Goal: Use online tool/utility: Utilize a website feature to perform a specific function

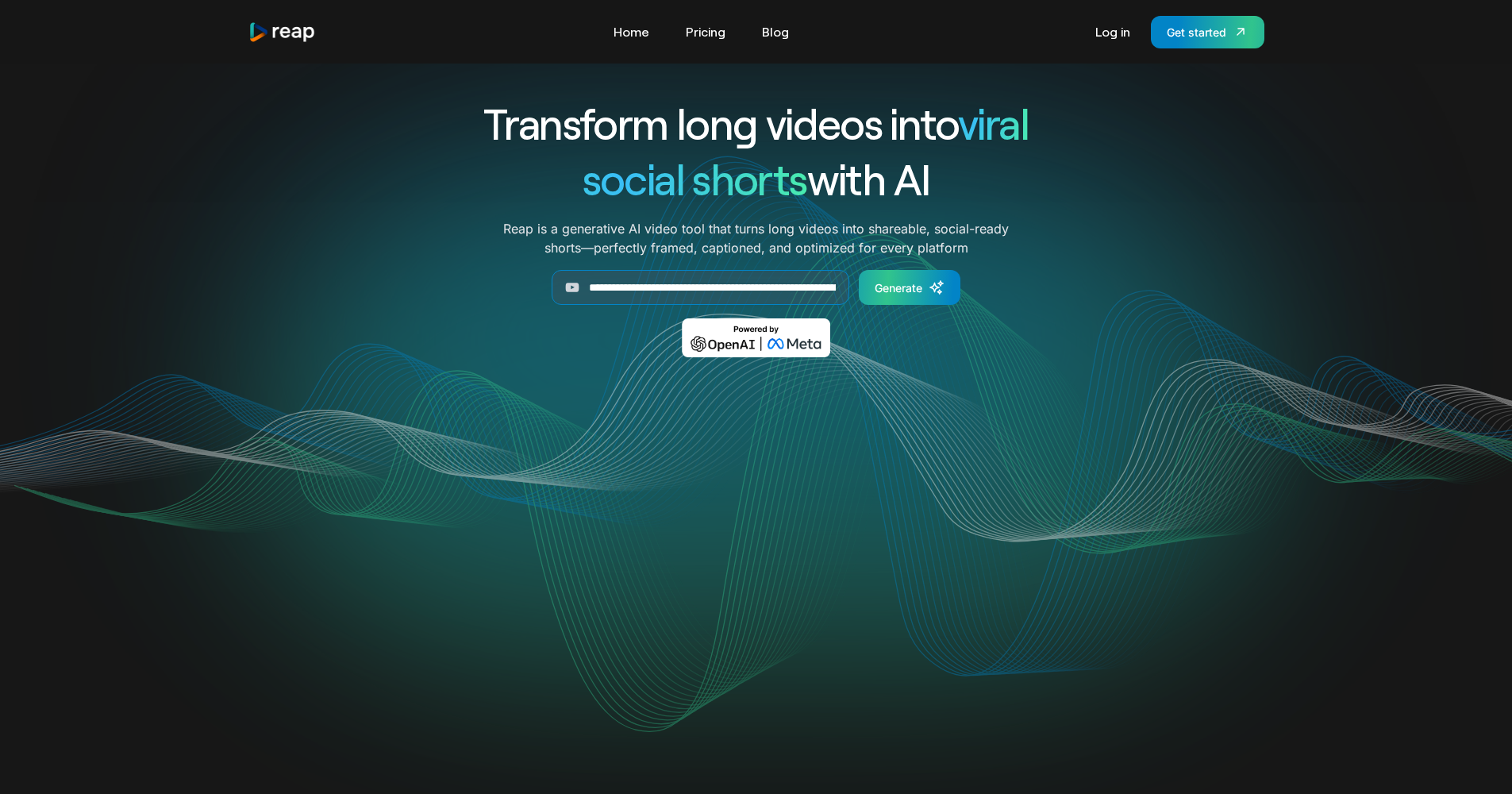
type input "**********"
click at [891, 283] on div "Generate" at bounding box center [898, 287] width 48 height 17
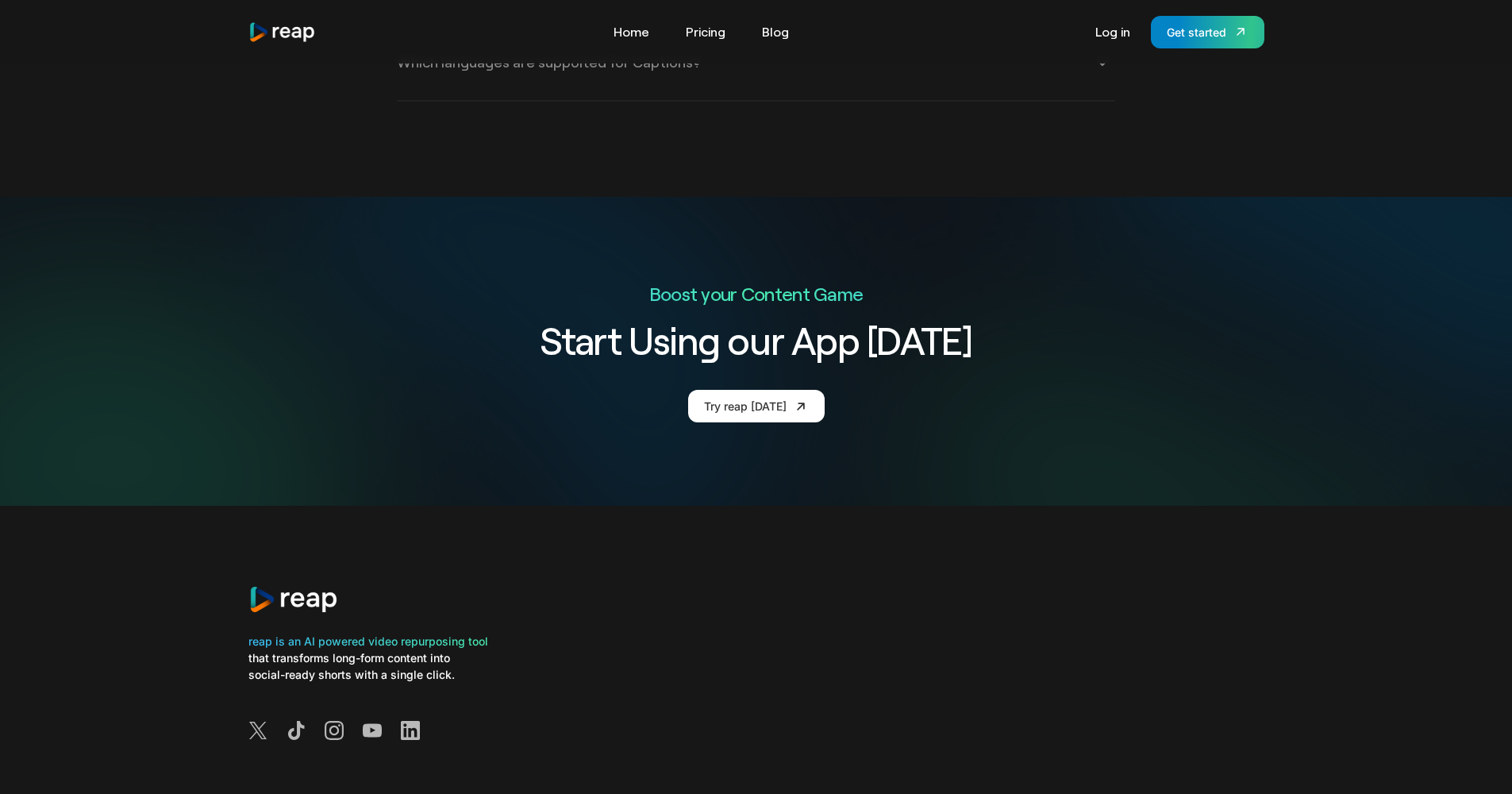
scroll to position [5992, 0]
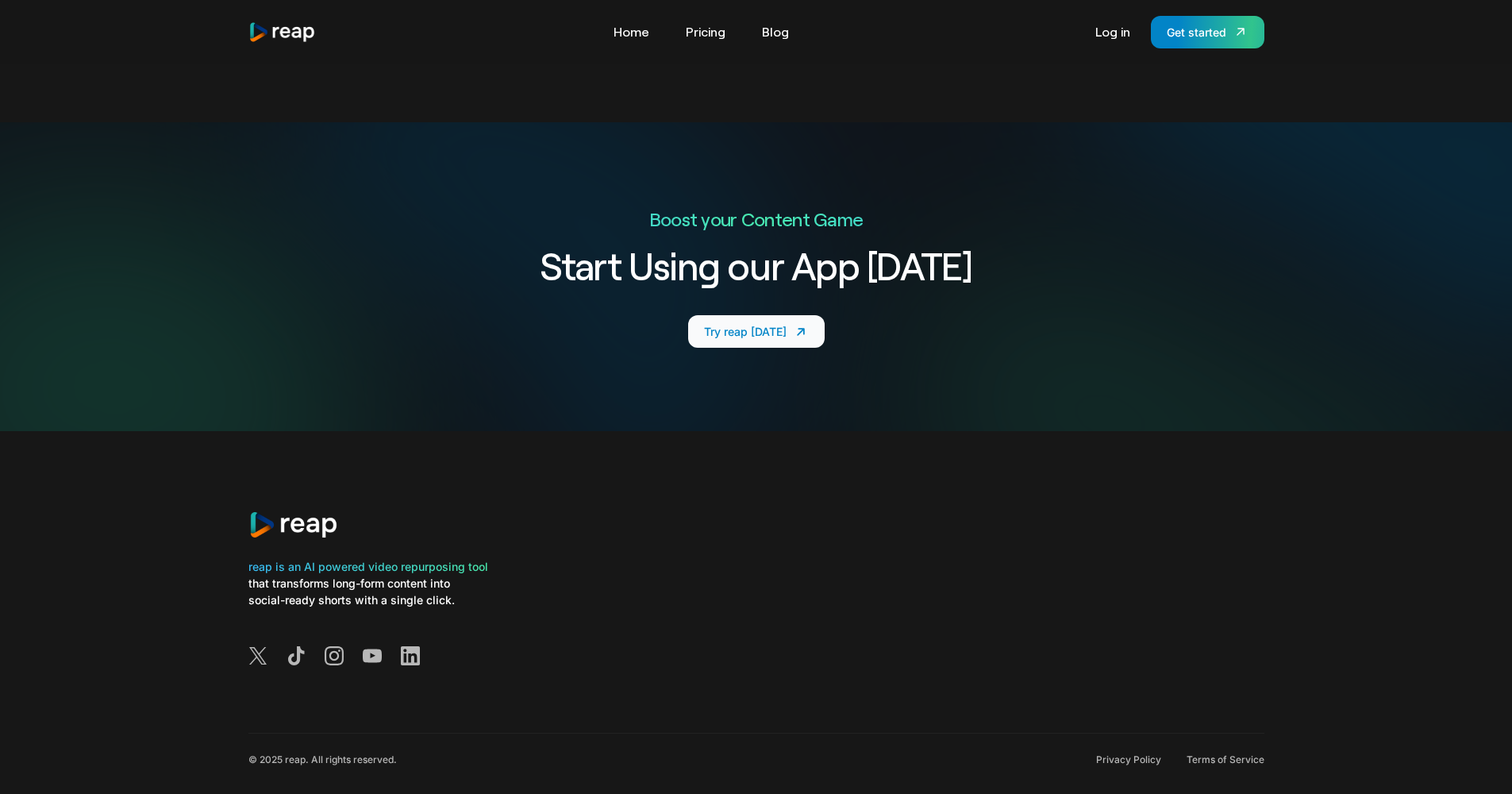
click at [716, 323] on div "Try reap today" at bounding box center [745, 331] width 82 height 17
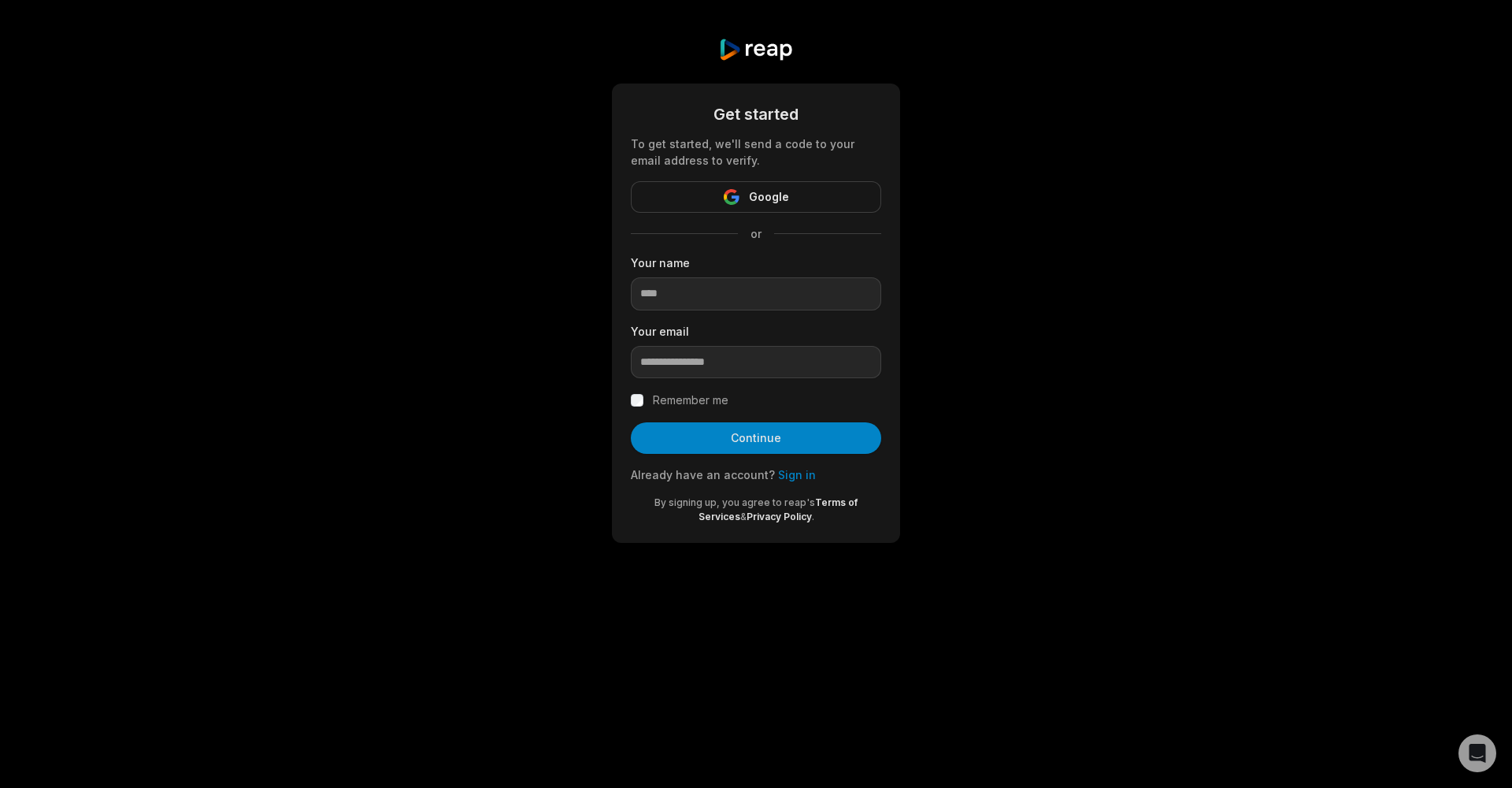
click at [783, 477] on link "Sign in" at bounding box center [797, 474] width 38 height 13
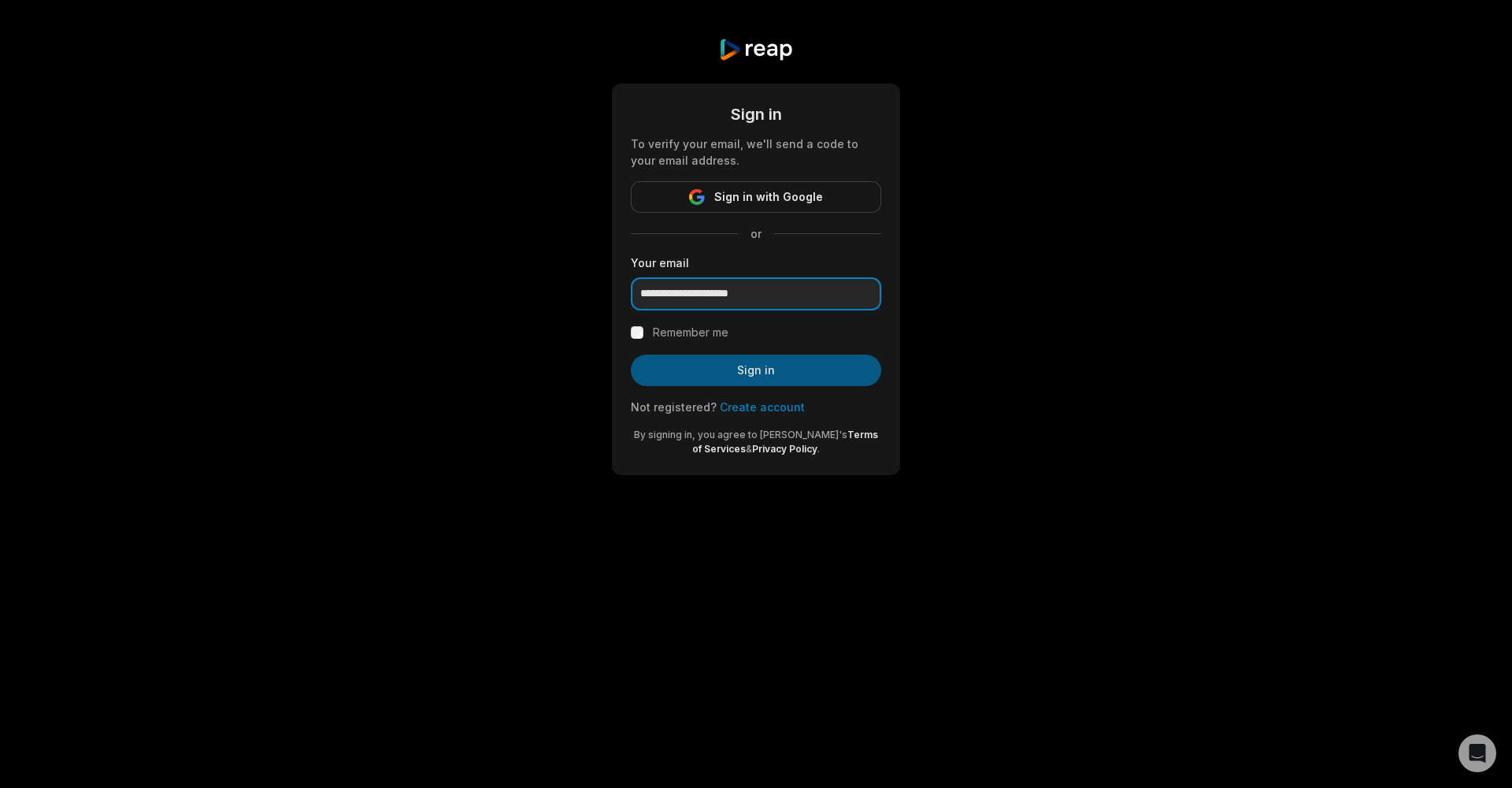
type input "**********"
click at [781, 383] on button "Sign in" at bounding box center [756, 370] width 250 height 32
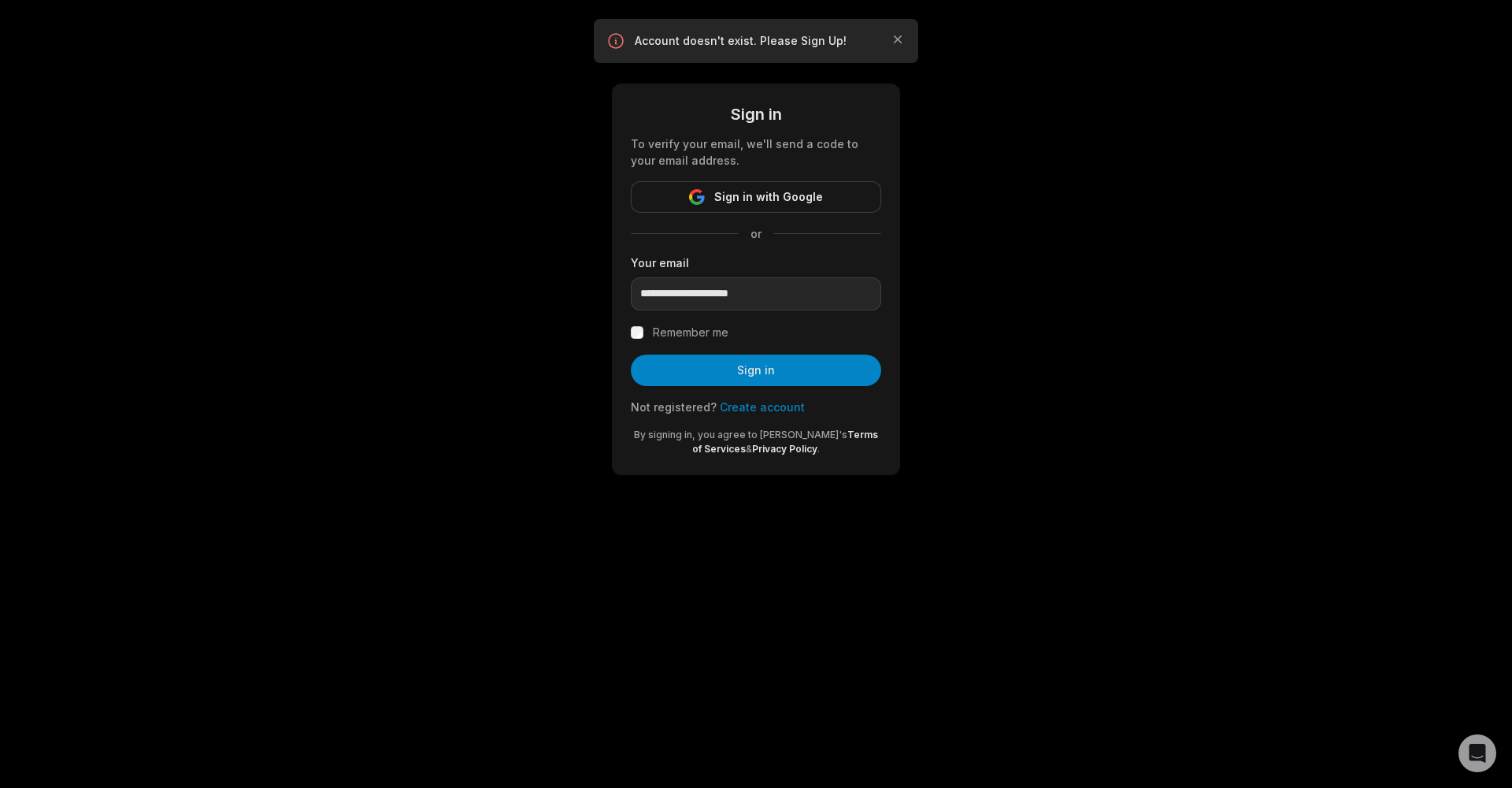
click at [768, 405] on link "Create account" at bounding box center [762, 406] width 85 height 13
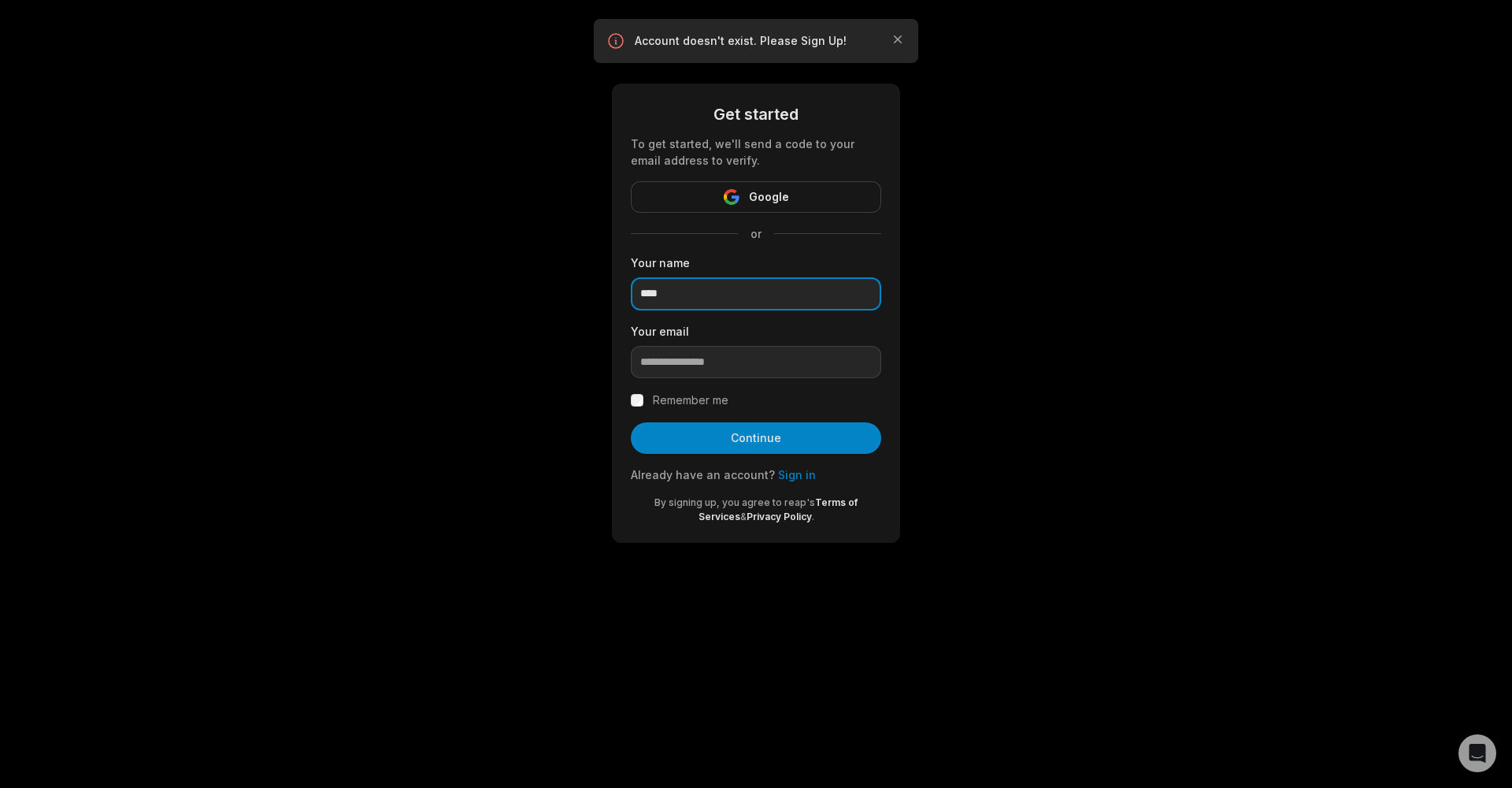
type input "****"
type input "**********"
click at [756, 438] on button "Continue" at bounding box center [756, 438] width 250 height 32
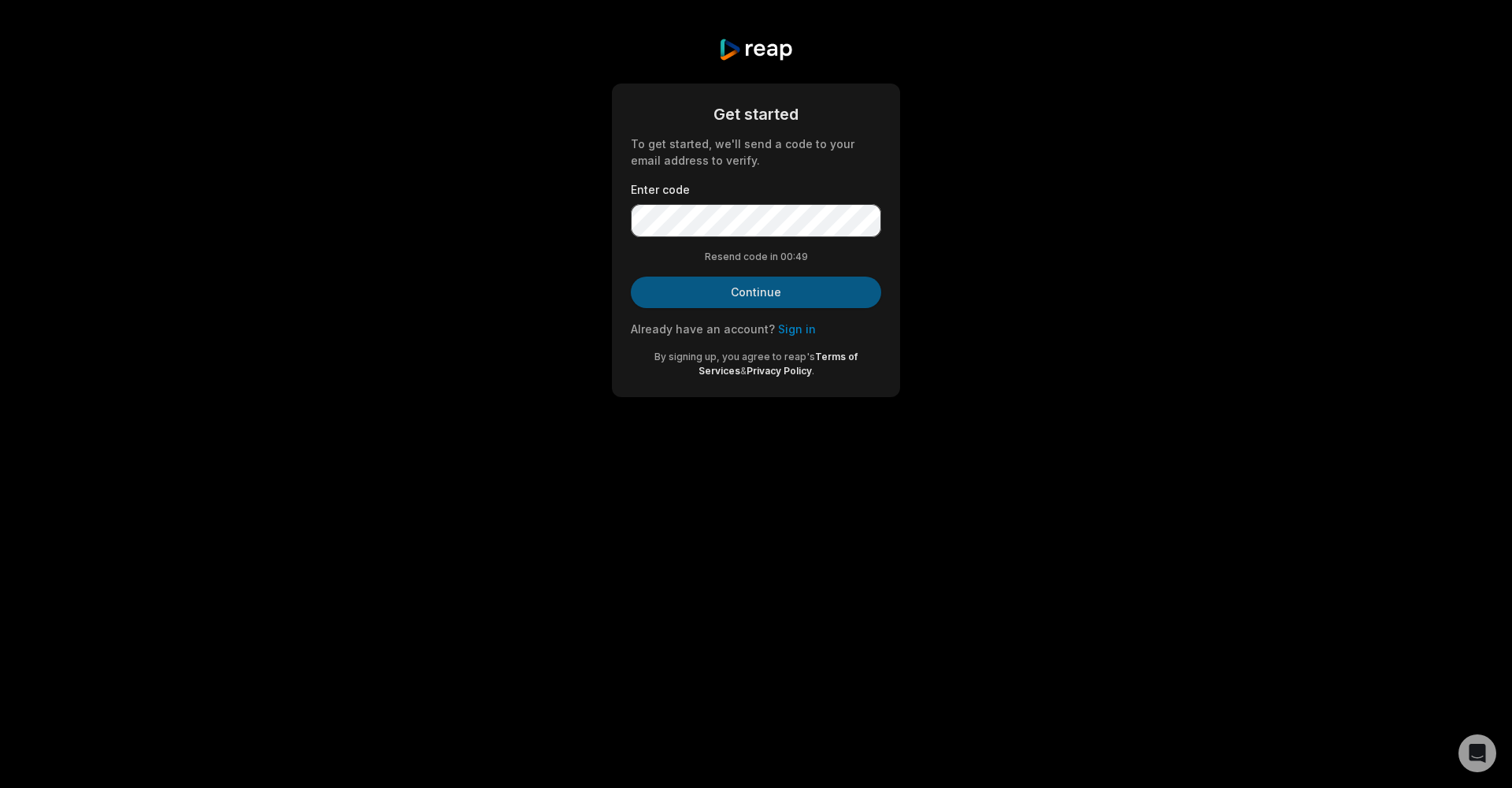
click at [742, 290] on button "Continue" at bounding box center [756, 292] width 250 height 32
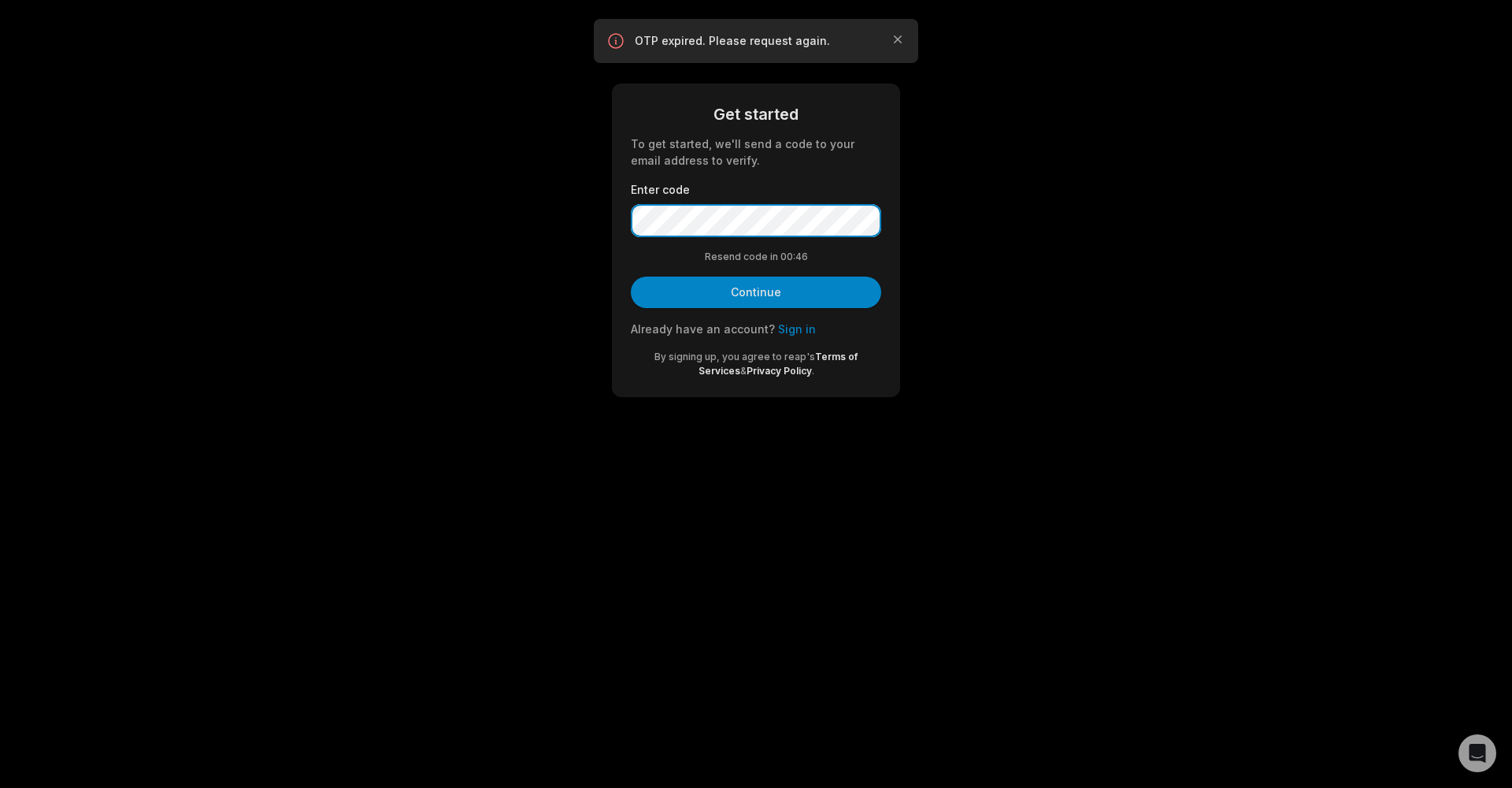
click at [619, 218] on div "Get started To get started, we'll send a code to your email address to verify. …" at bounding box center [756, 240] width 289 height 313
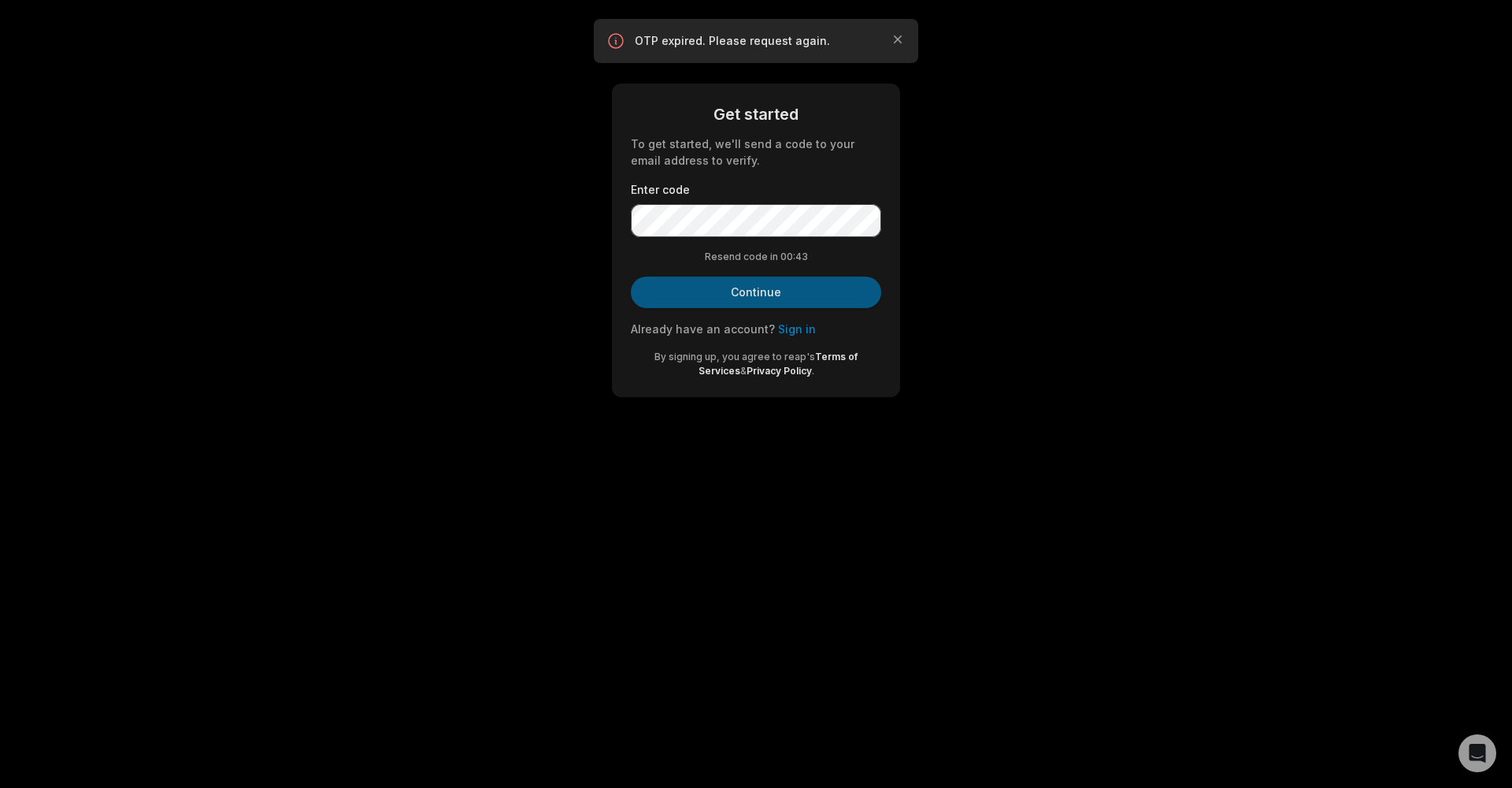
click at [747, 289] on button "Continue" at bounding box center [756, 292] width 250 height 32
click at [788, 328] on link "Sign in" at bounding box center [797, 328] width 38 height 13
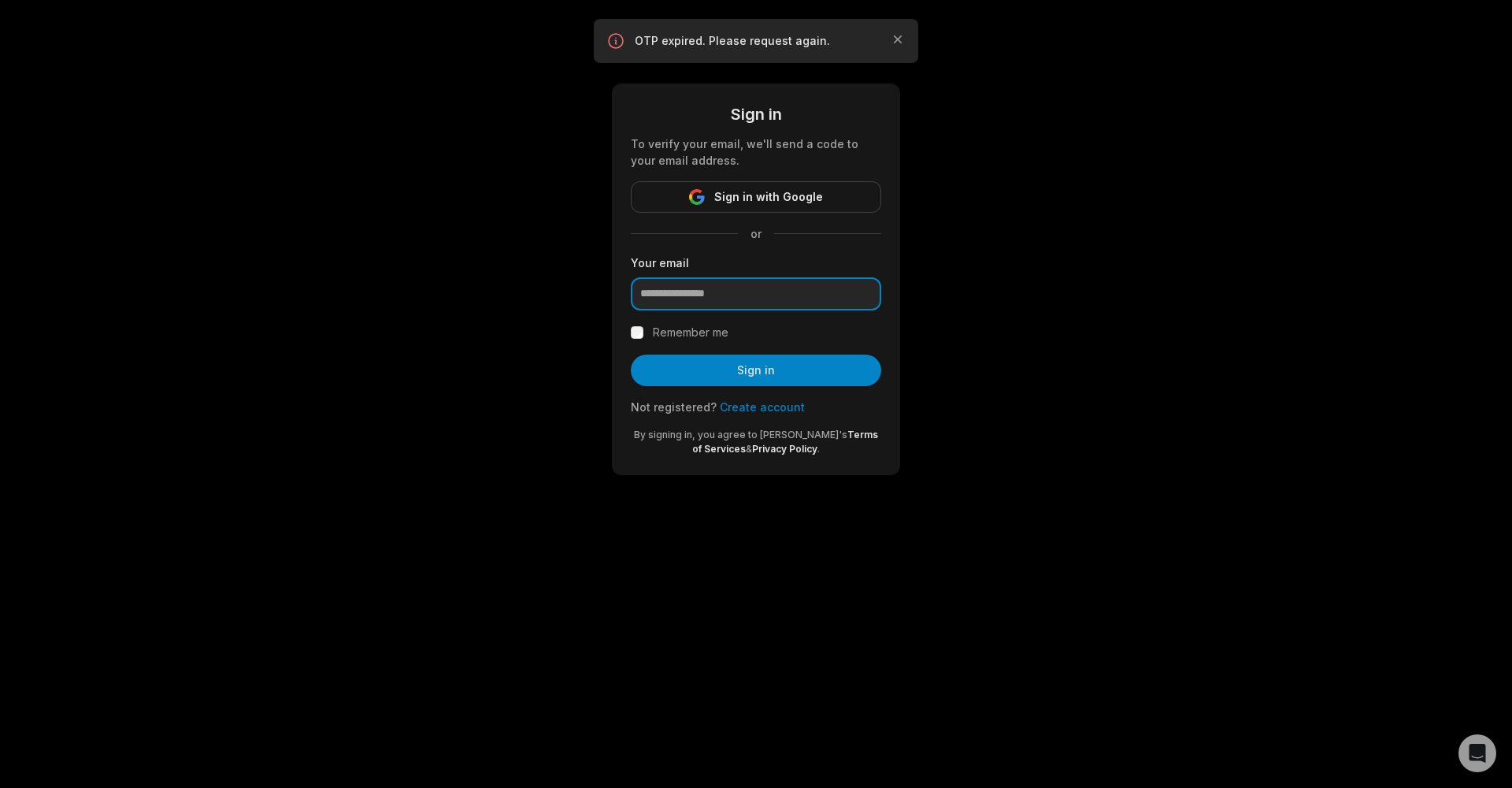
click at [792, 290] on input "email" at bounding box center [756, 294] width 250 height 33
click at [806, 300] on input "**********" at bounding box center [756, 294] width 250 height 33
click at [756, 369] on button "Sign in" at bounding box center [756, 370] width 250 height 32
click at [814, 300] on input "**********" at bounding box center [756, 294] width 250 height 33
type input "**********"
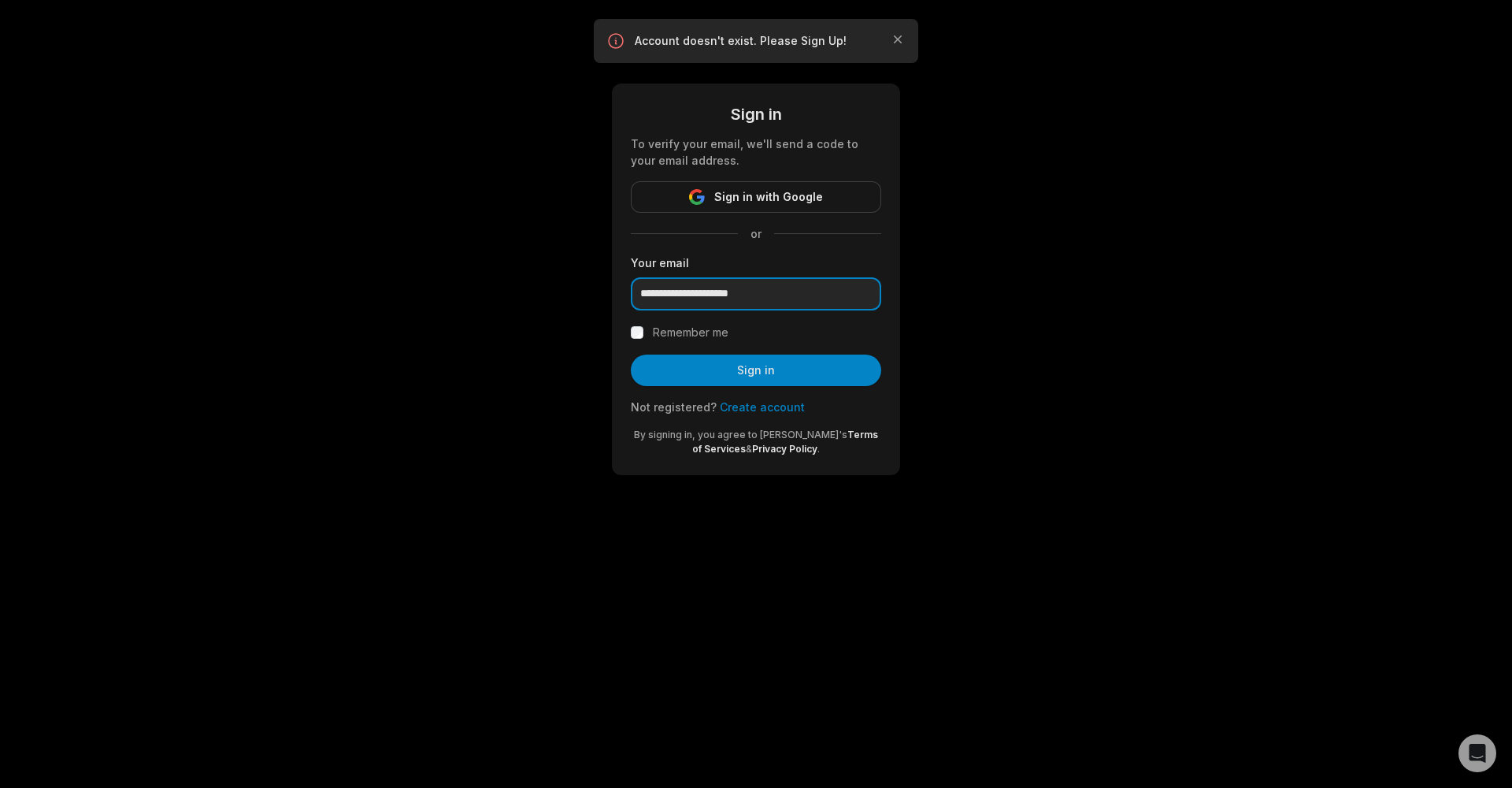
click at [756, 369] on button "Sign in" at bounding box center [756, 370] width 250 height 32
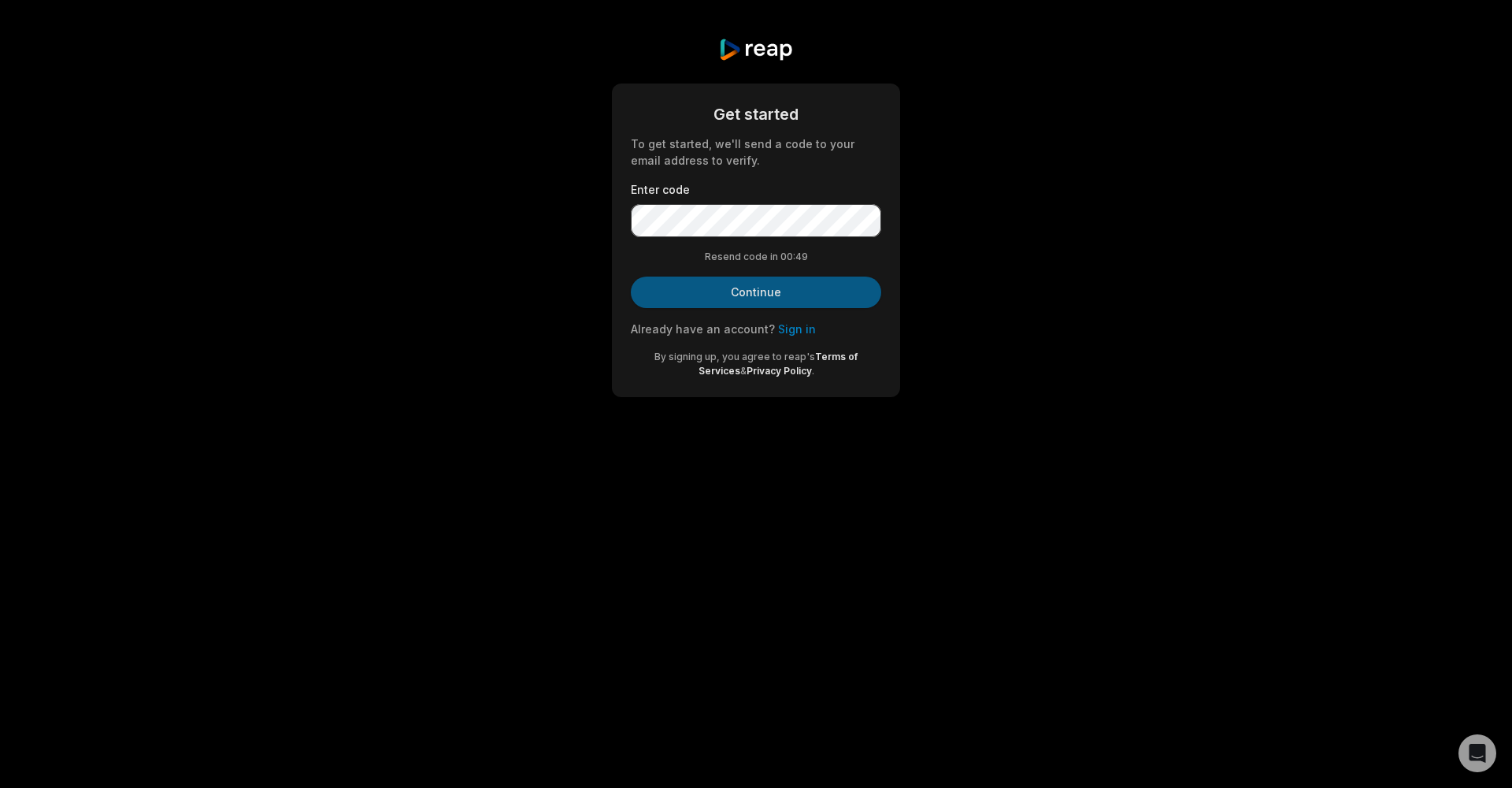
click at [802, 296] on button "Continue" at bounding box center [756, 292] width 250 height 32
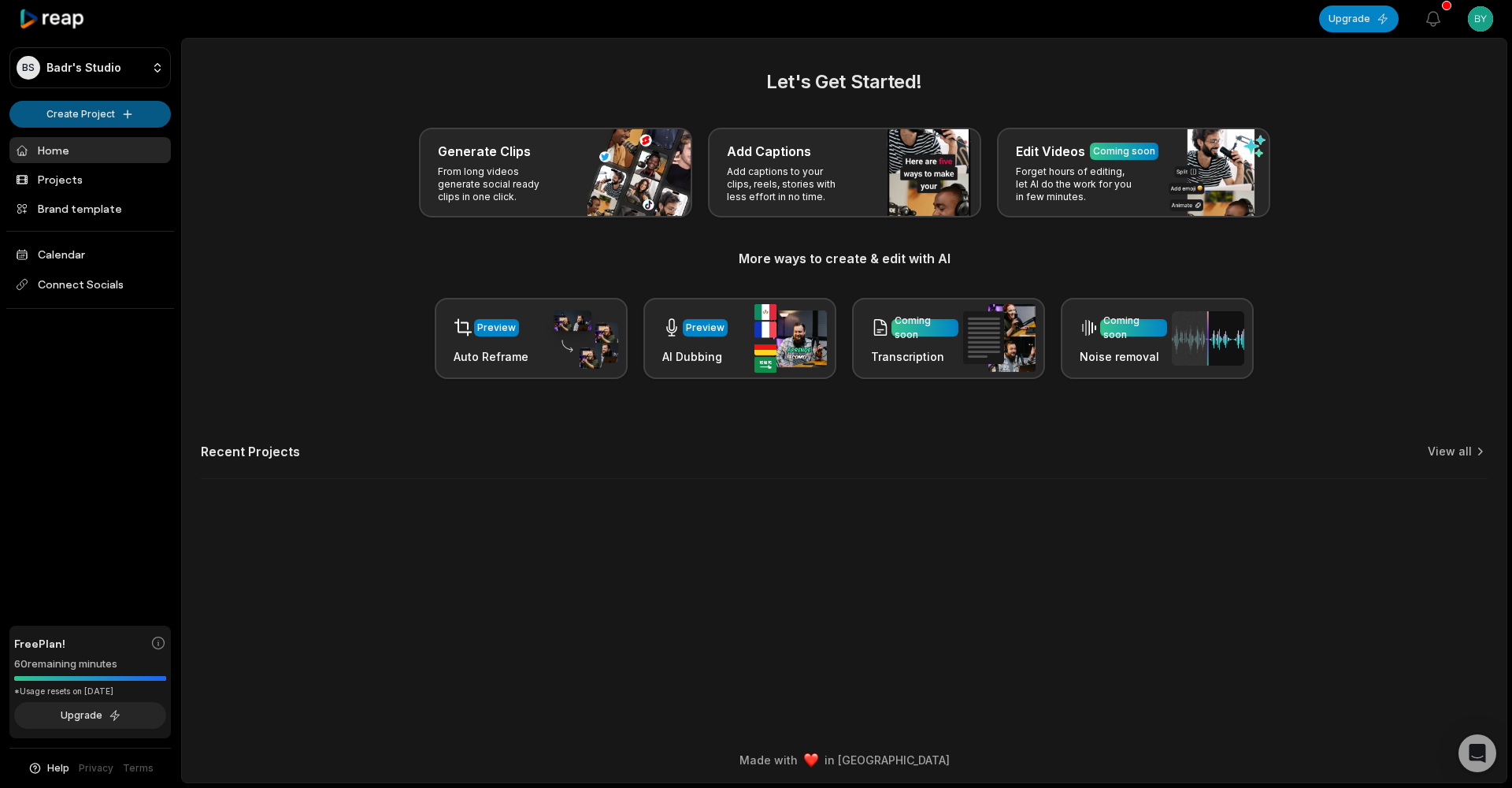
click at [111, 109] on html "BS Badr's Studio Create Project Home Projects Brand template Calendar Connect S…" at bounding box center [756, 394] width 1512 height 788
click at [98, 145] on link "Create Clips" at bounding box center [90, 147] width 154 height 26
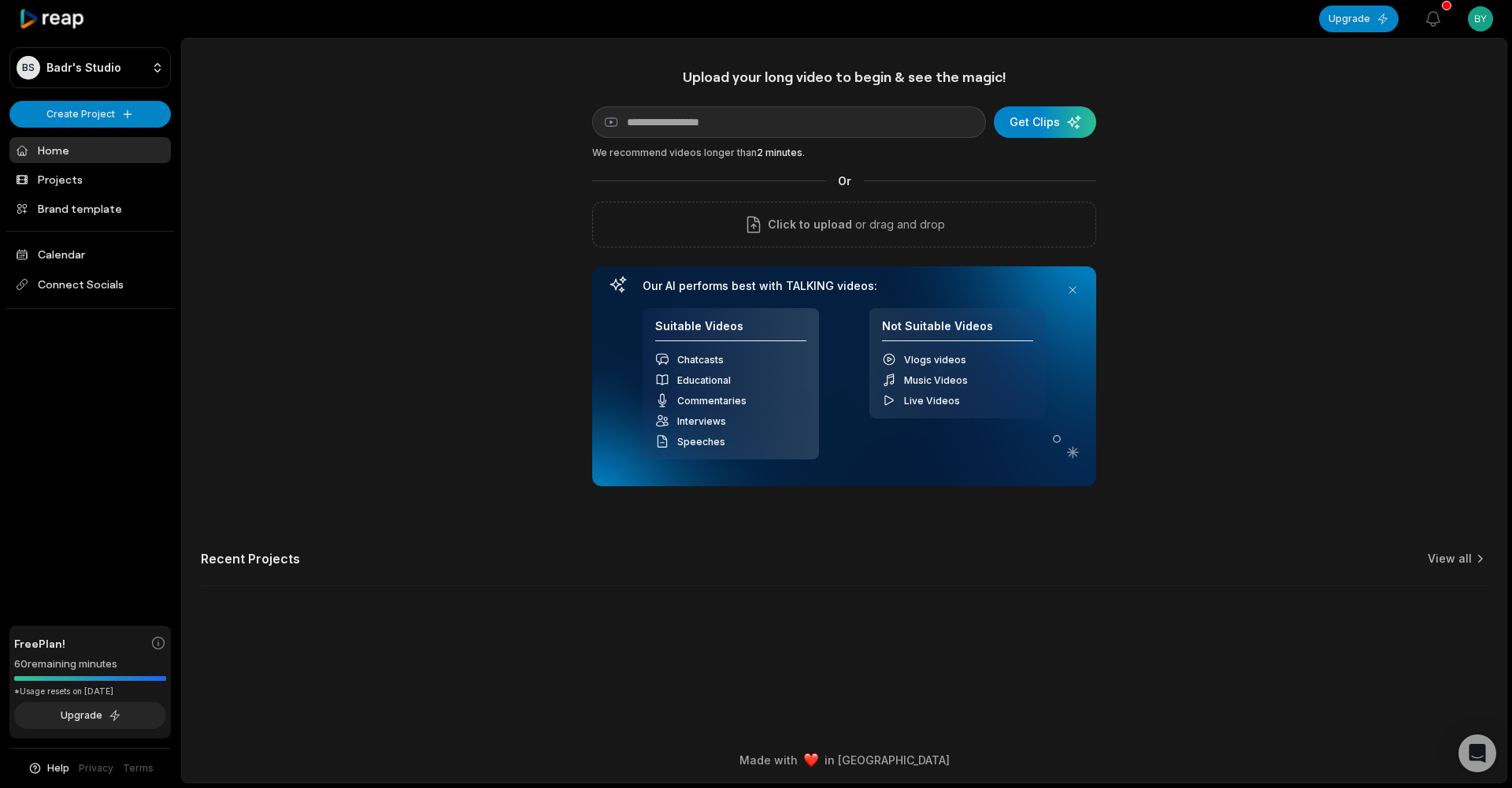
click at [717, 119] on input at bounding box center [789, 122] width 394 height 32
type input "**********"
click at [1053, 123] on div "submit" at bounding box center [1045, 122] width 103 height 32
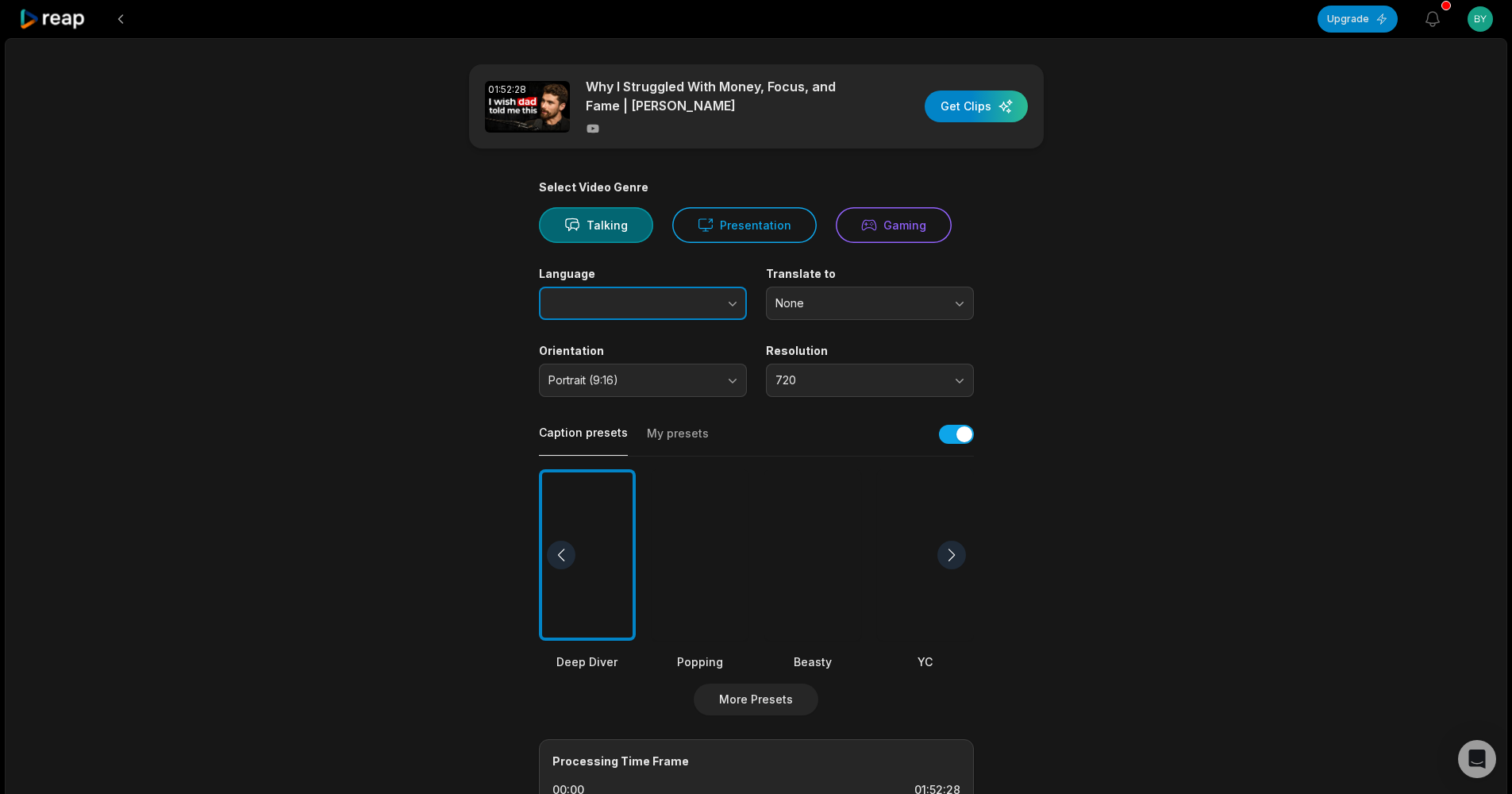
click at [703, 294] on button "button" at bounding box center [700, 303] width 90 height 34
click at [841, 302] on span "None" at bounding box center [859, 303] width 166 height 14
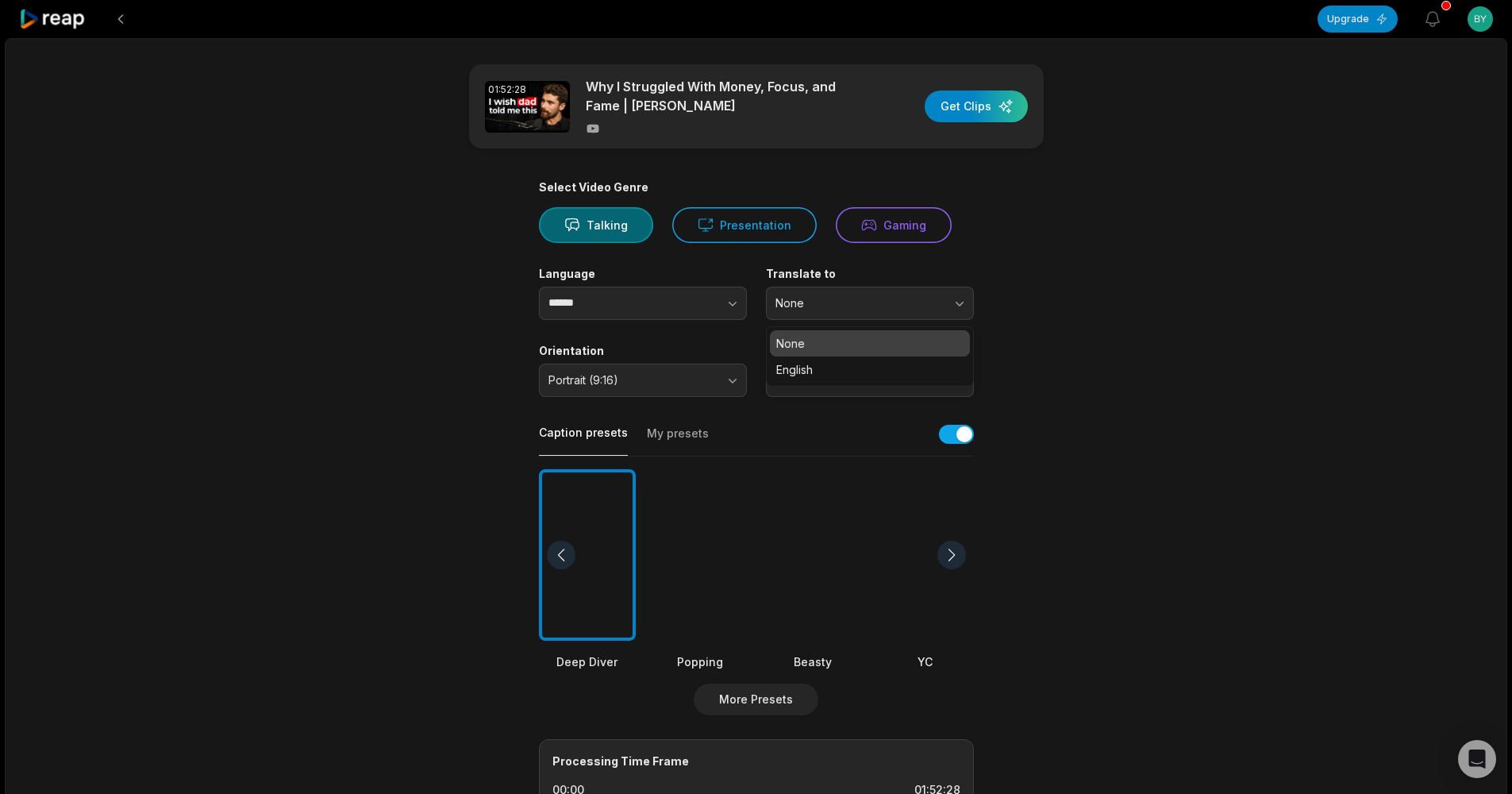
click at [1010, 295] on main "01:52:28 Why I Struggled With Money, Focus, and Fame | Iman Gadzhi Get Clips Se…" at bounding box center [756, 551] width 768 height 973
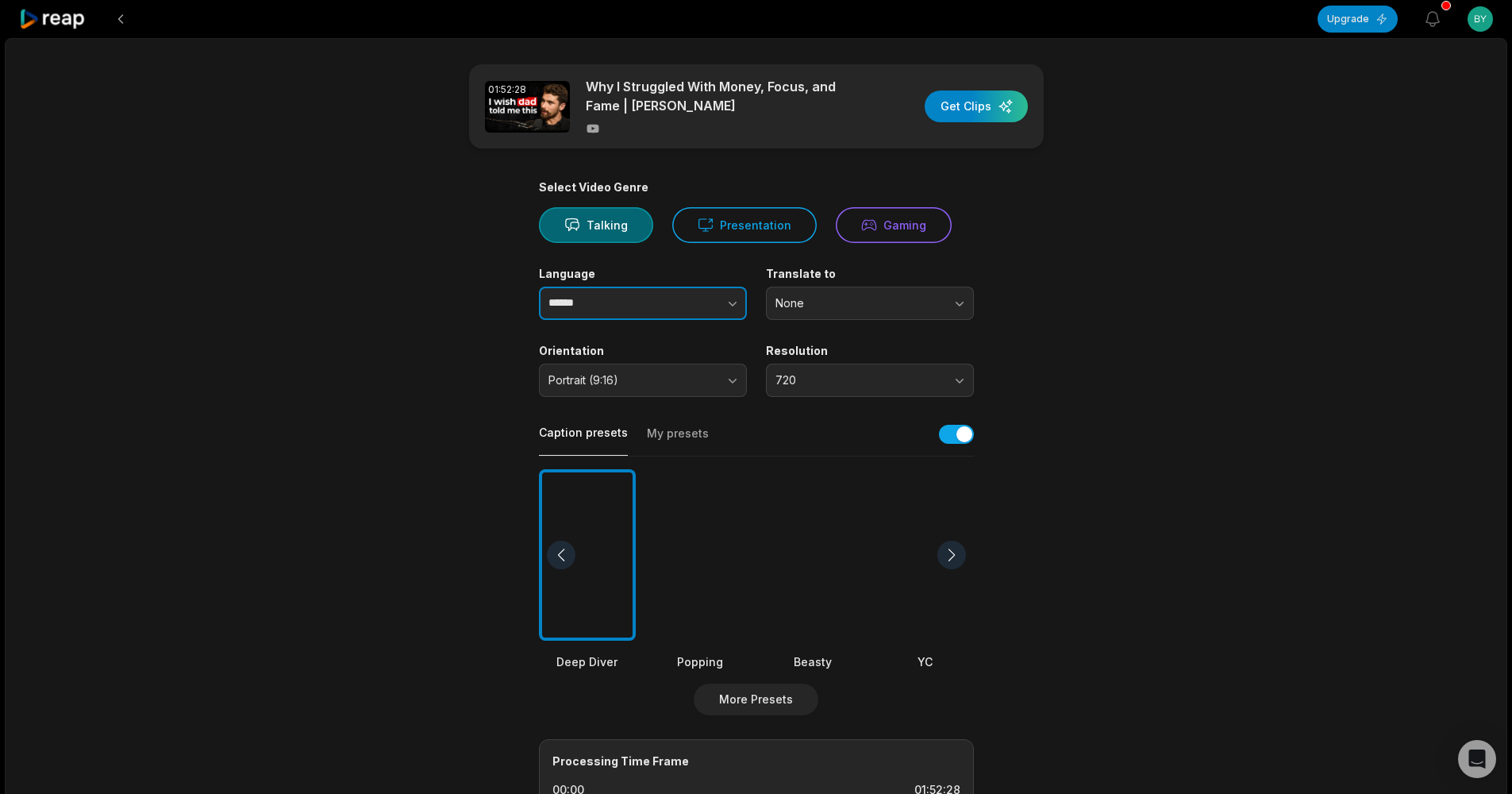
click at [716, 298] on button "button" at bounding box center [700, 303] width 90 height 34
click at [810, 302] on span "None" at bounding box center [859, 303] width 166 height 14
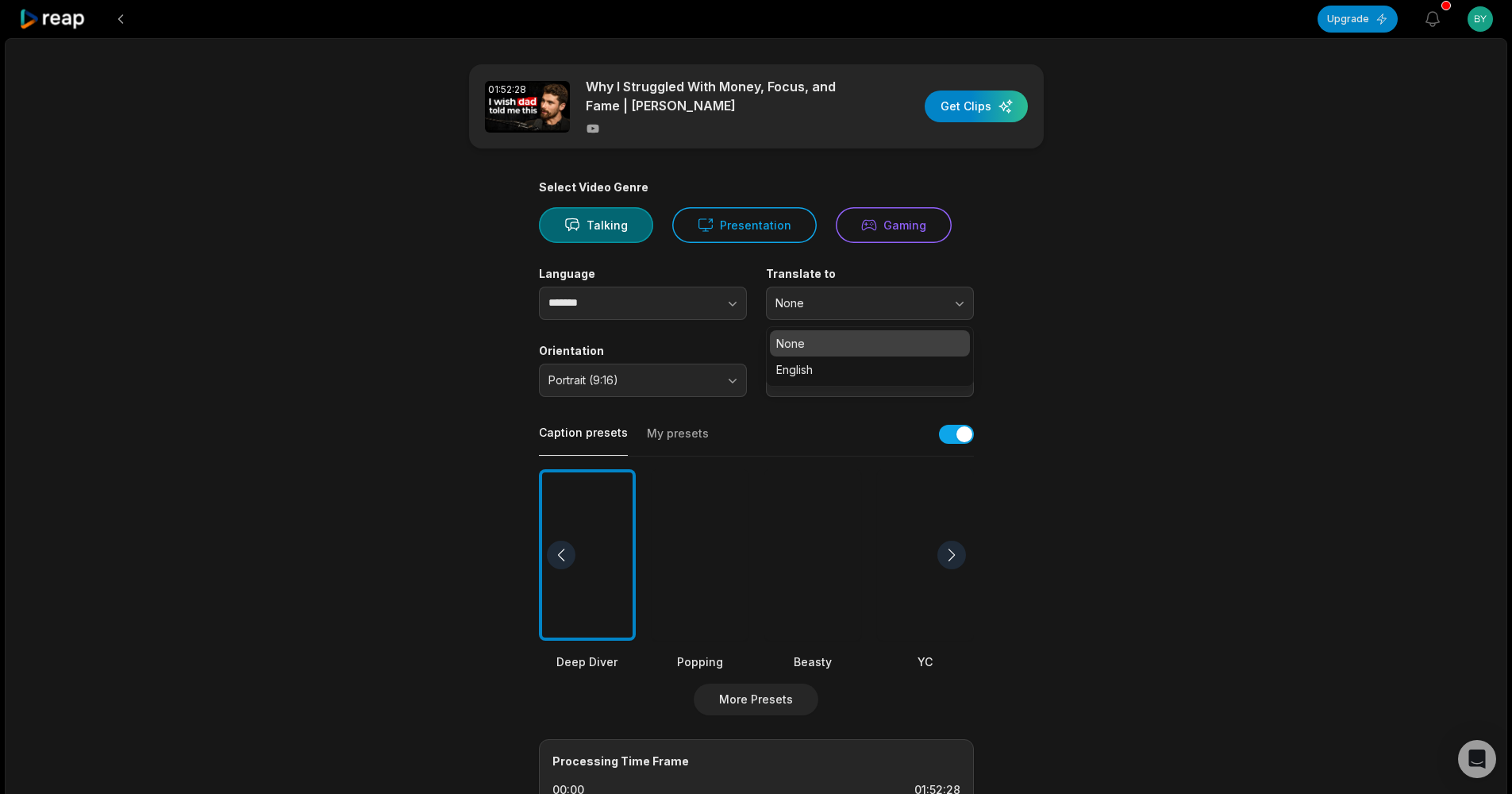
click at [819, 292] on button "None" at bounding box center [869, 303] width 208 height 34
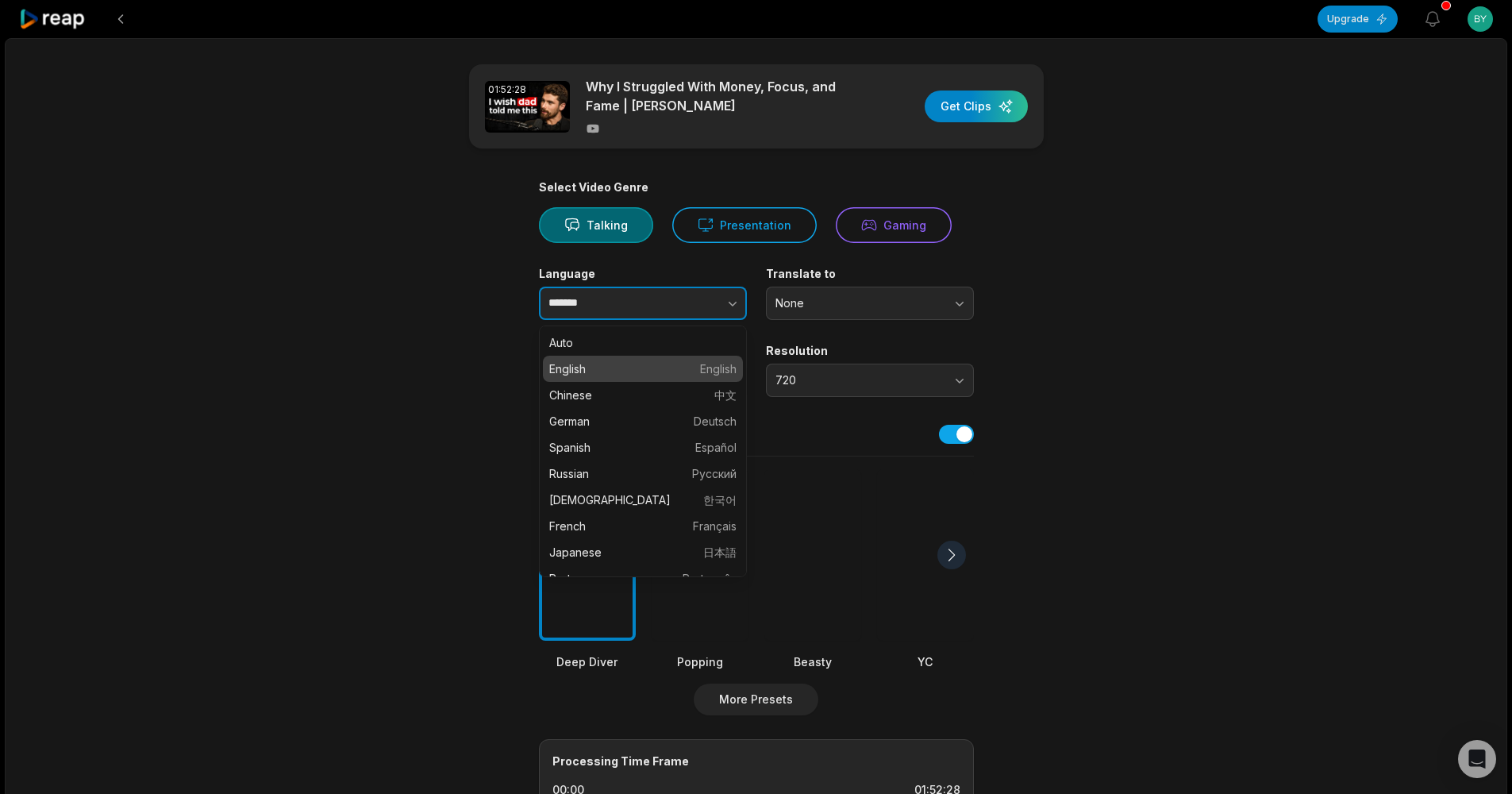
click at [688, 303] on button "button" at bounding box center [700, 303] width 90 height 34
type input "******"
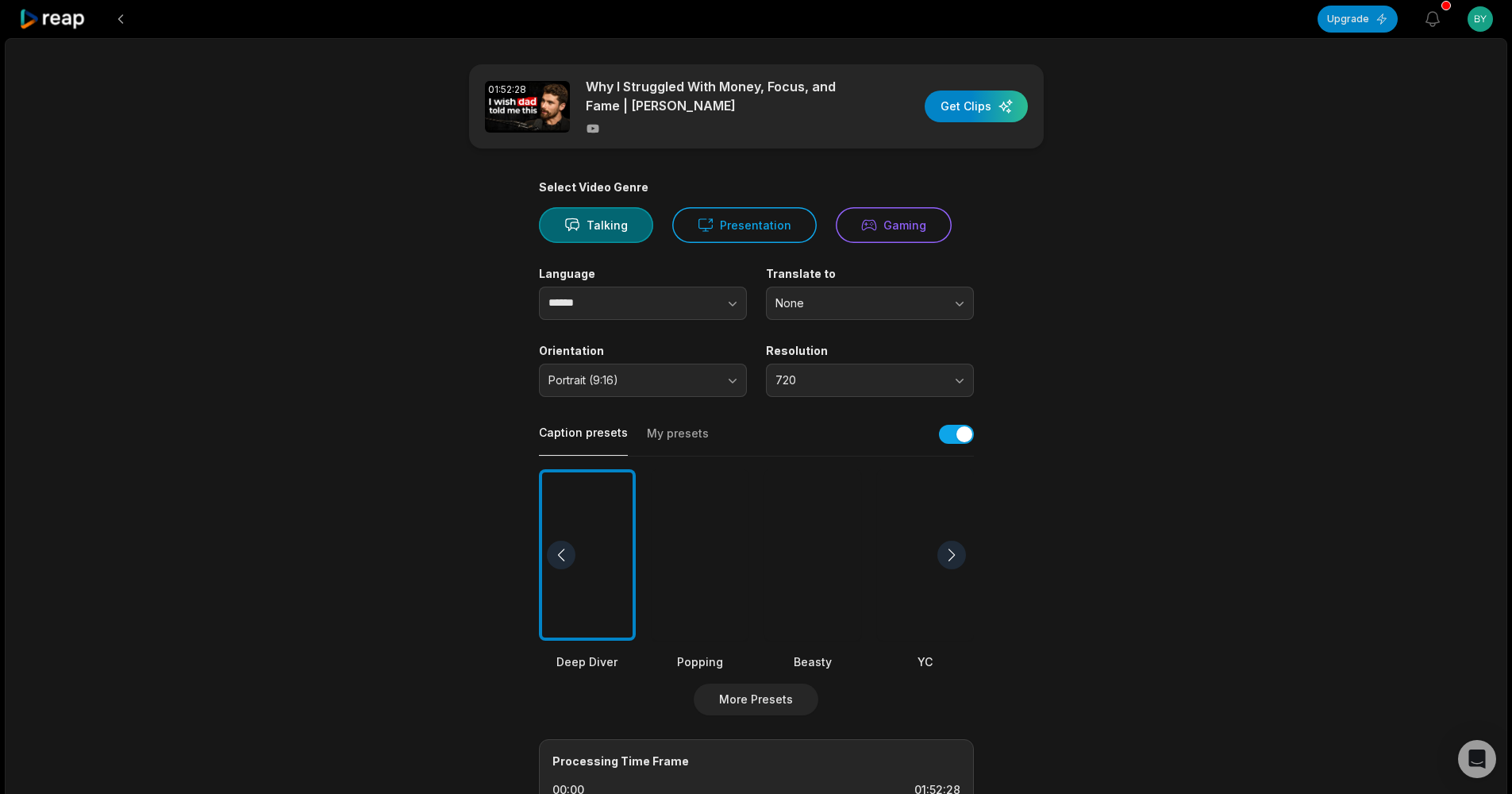
click at [788, 368] on button "720" at bounding box center [869, 380] width 208 height 34
click at [1022, 390] on main "01:52:28 Why I Struggled With Money, Focus, and Fame | Iman Gadzhi Get Clips Se…" at bounding box center [756, 551] width 768 height 973
click at [681, 373] on span "Portrait (9:16)" at bounding box center [631, 380] width 166 height 14
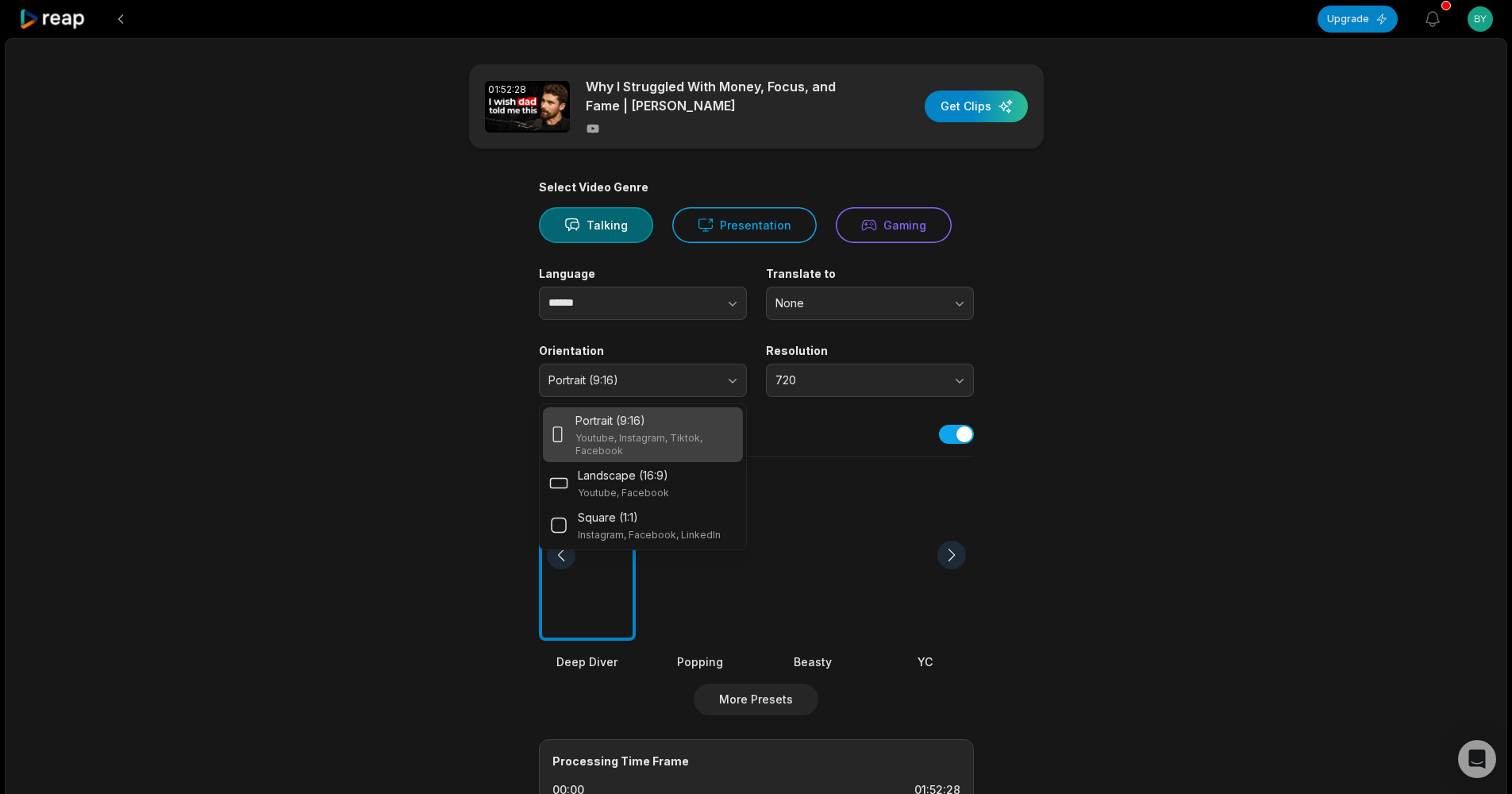
click at [470, 374] on main "01:52:28 Why I Struggled With Money, Focus, and Fame | Iman Gadzhi Get Clips Se…" at bounding box center [756, 551] width 768 height 973
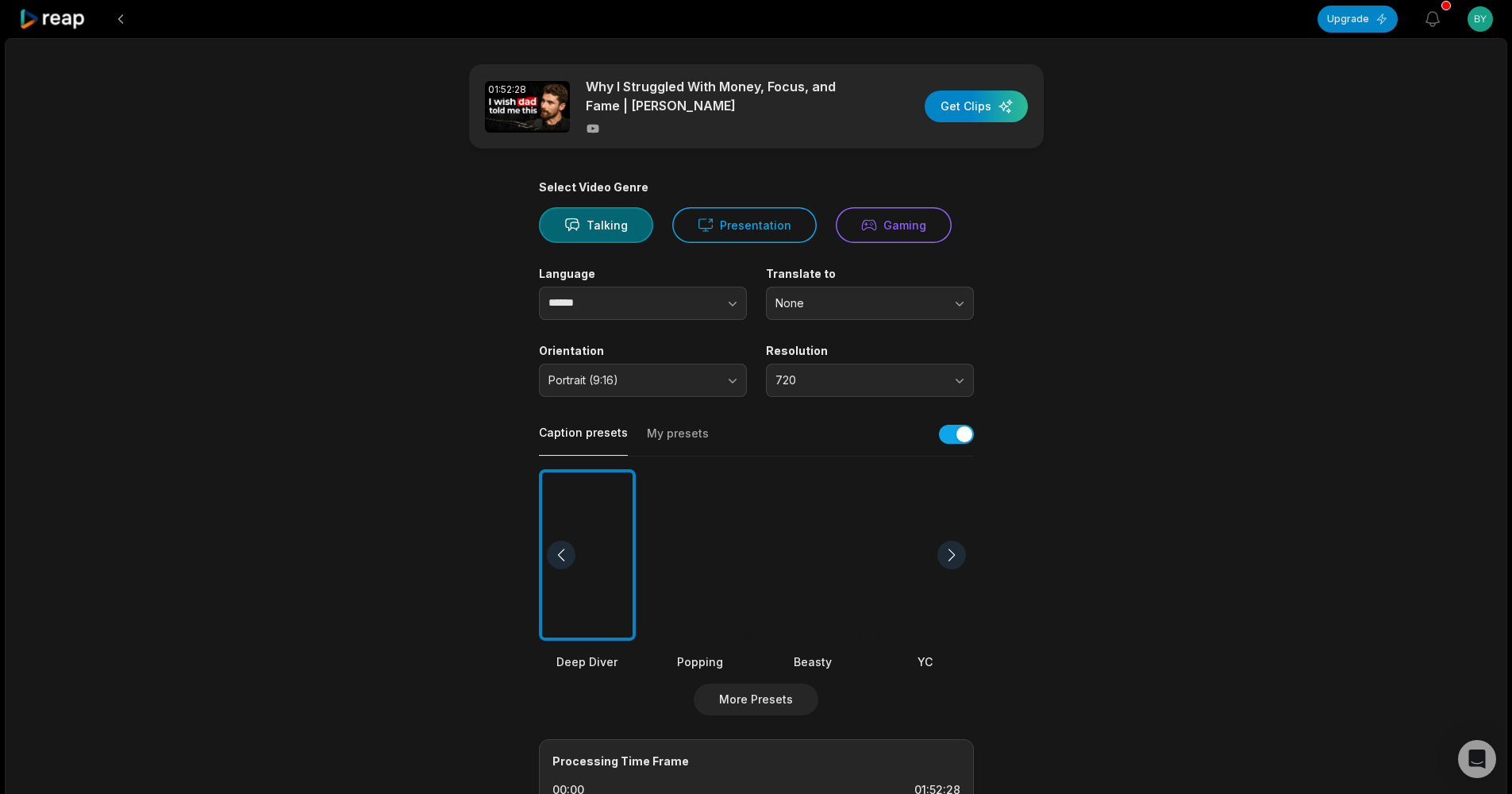
click at [620, 376] on span "Portrait (9:16)" at bounding box center [631, 380] width 166 height 14
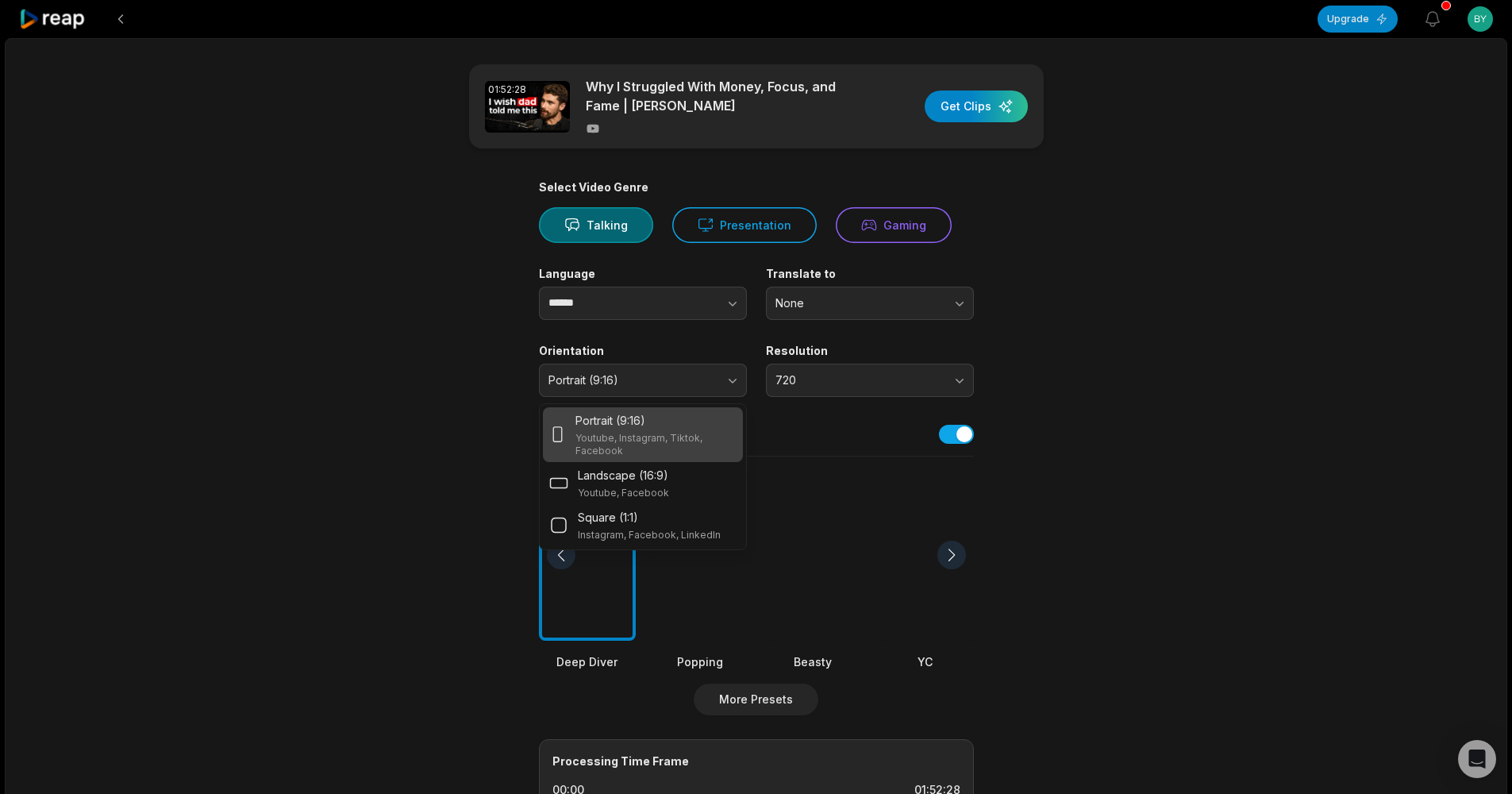
click at [465, 458] on main "01:52:28 Why I Struggled With Money, Focus, and Fame | Iman Gadzhi Get Clips Se…" at bounding box center [756, 551] width 768 height 973
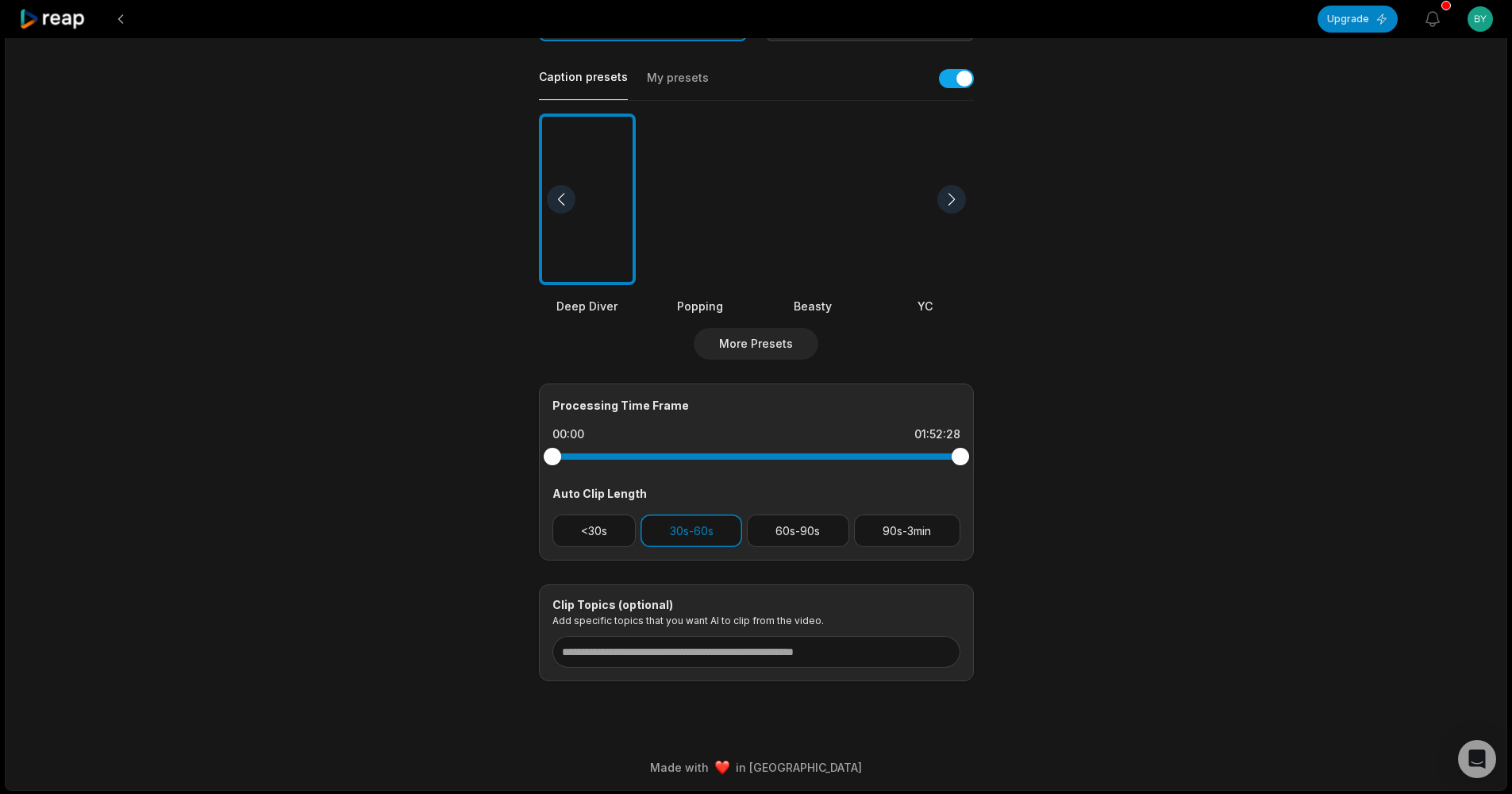
scroll to position [242, 0]
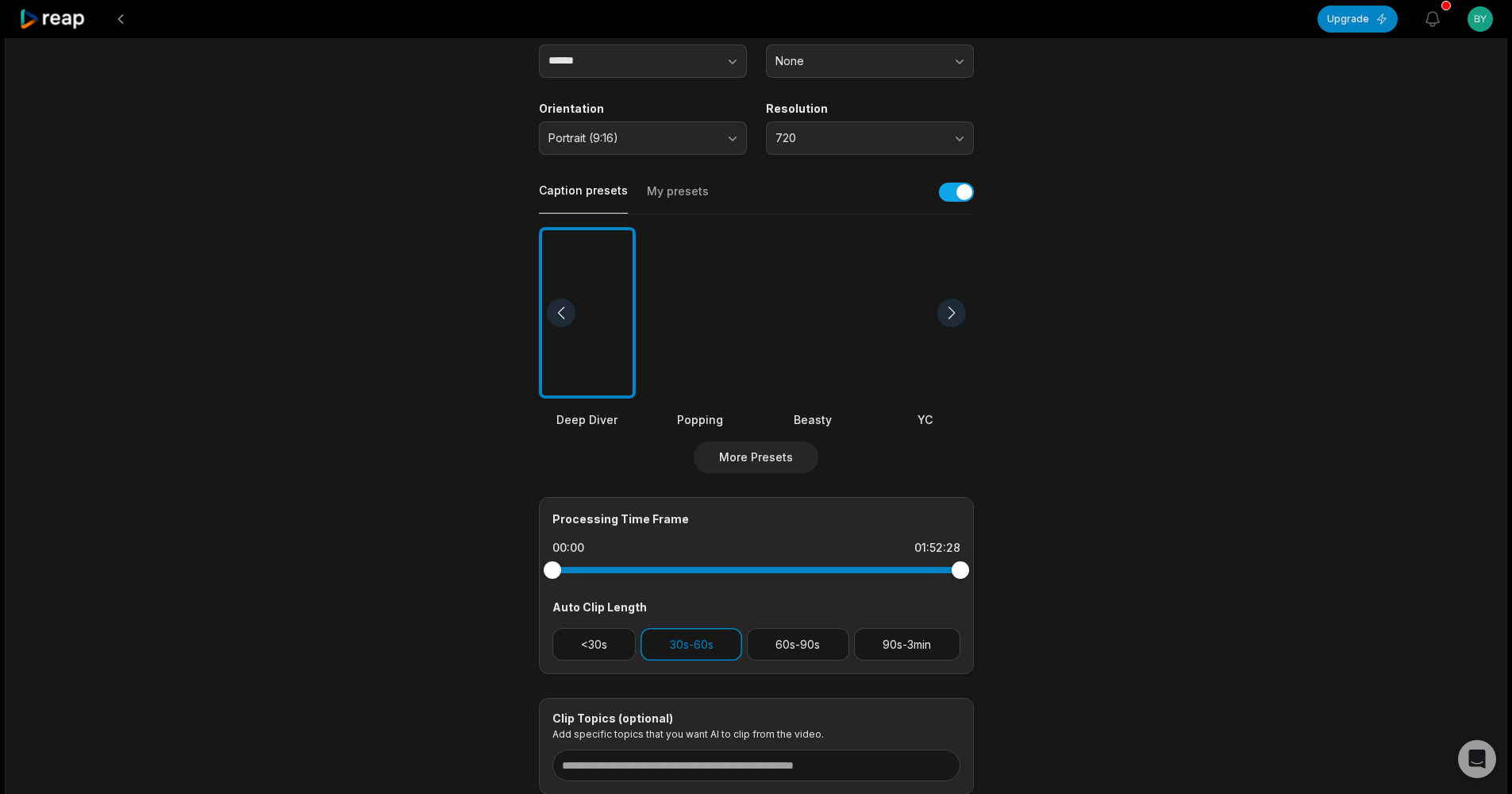
click at [722, 353] on div at bounding box center [700, 313] width 97 height 172
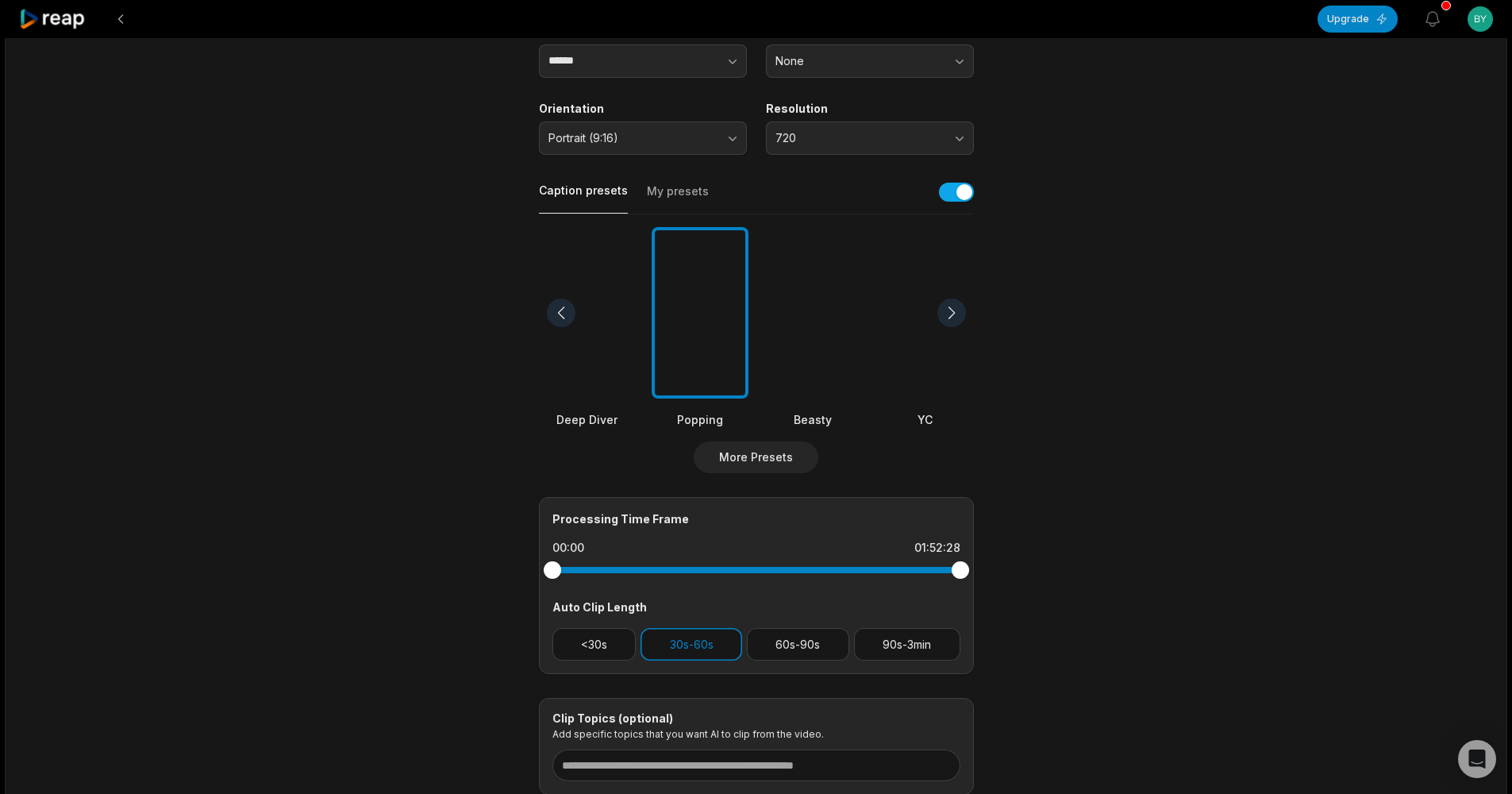
click at [943, 305] on div at bounding box center [951, 312] width 28 height 28
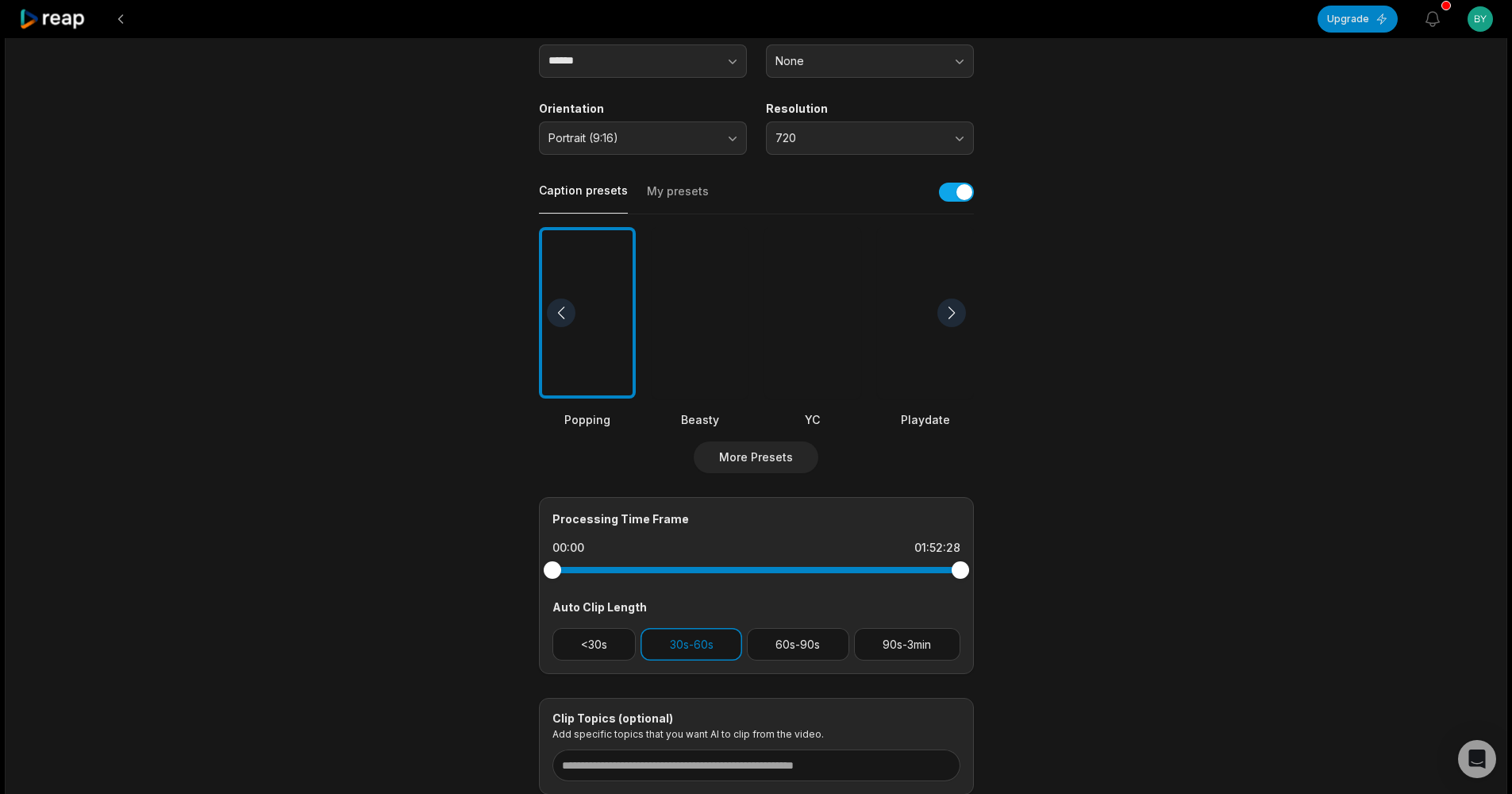
click at [947, 306] on div at bounding box center [951, 312] width 28 height 28
click at [788, 344] on div at bounding box center [813, 313] width 97 height 172
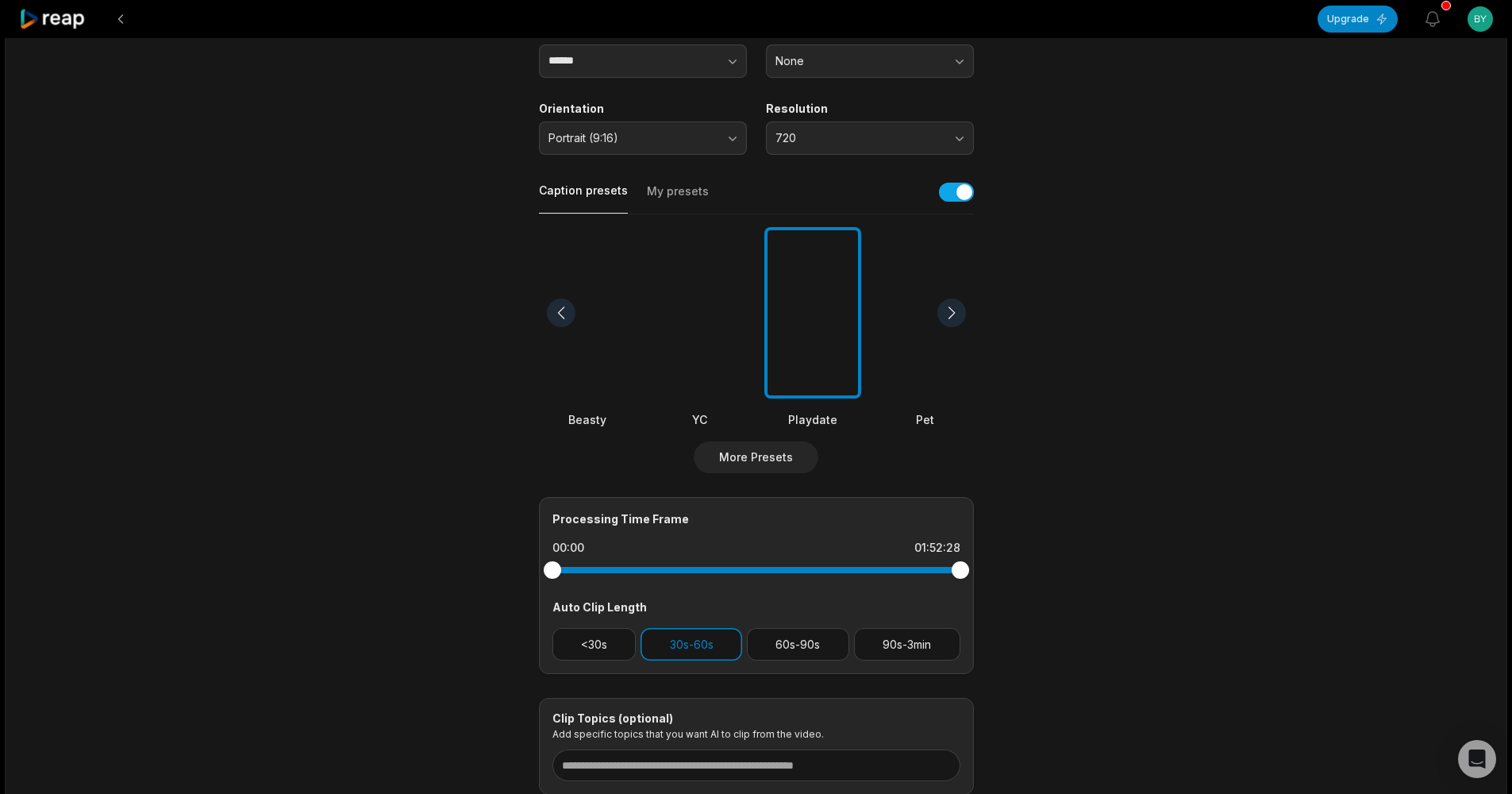
click at [952, 317] on div at bounding box center [951, 312] width 28 height 28
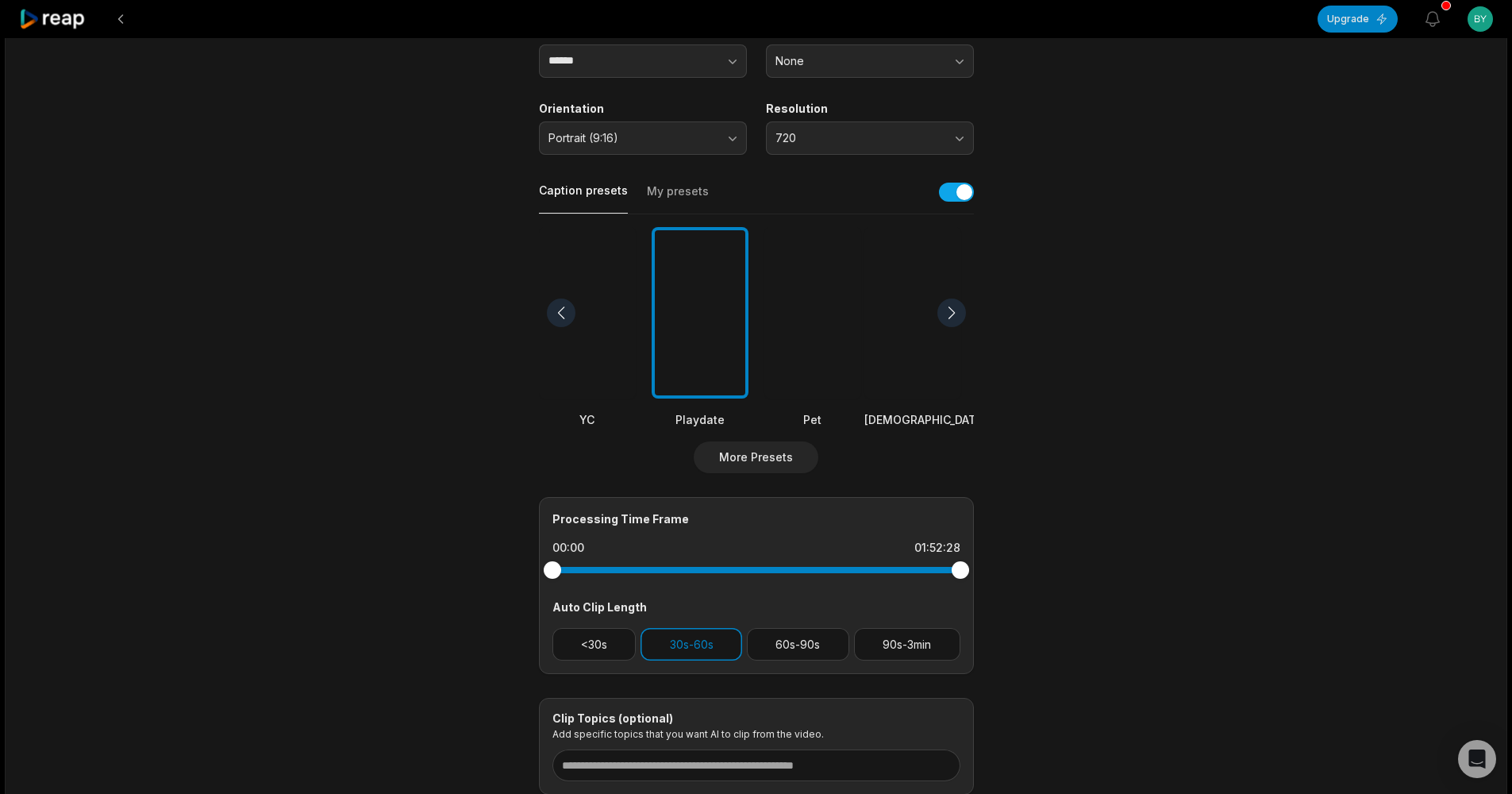
click at [952, 317] on div at bounding box center [951, 312] width 28 height 28
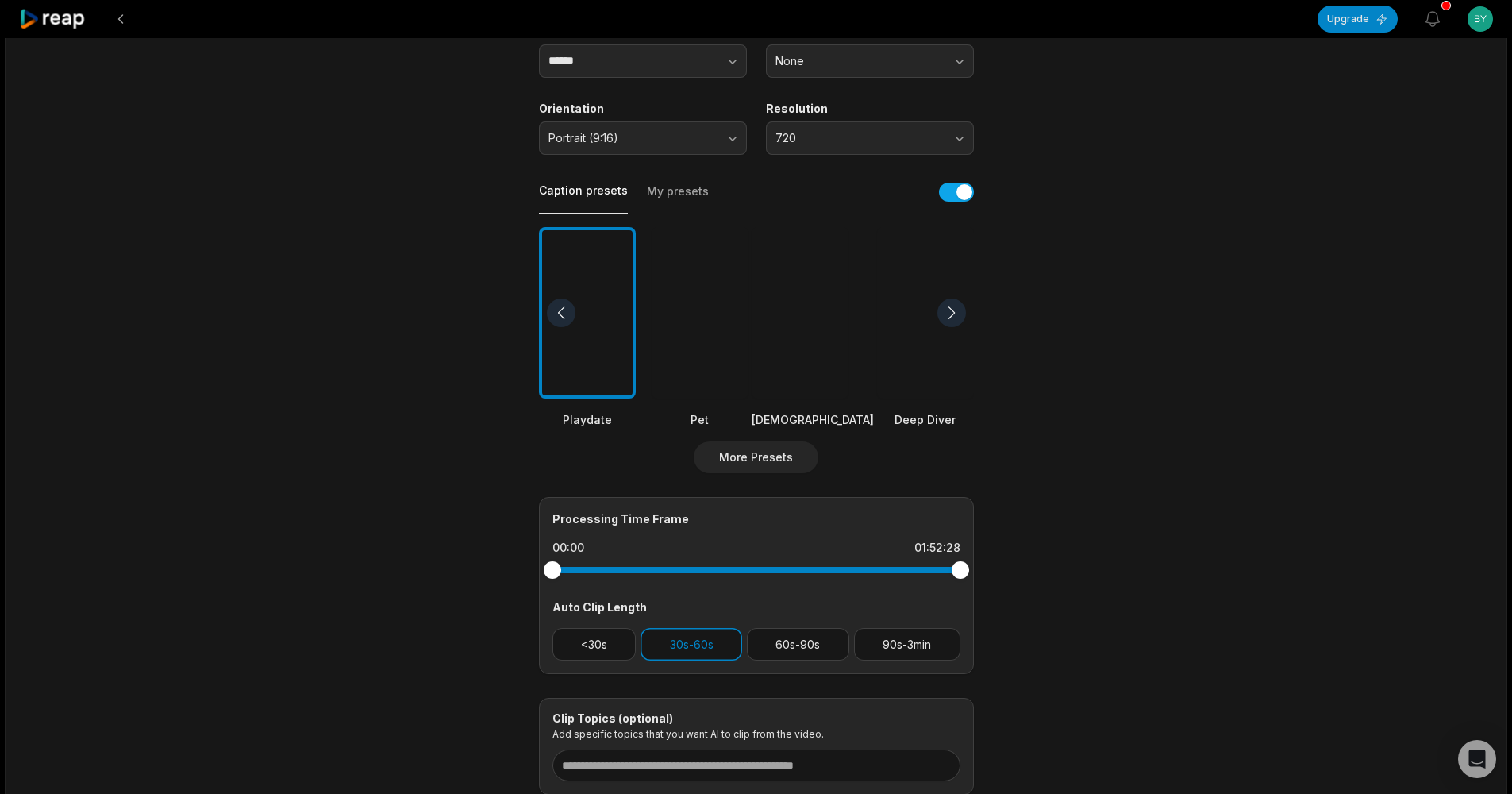
click at [949, 314] on div at bounding box center [951, 312] width 28 height 28
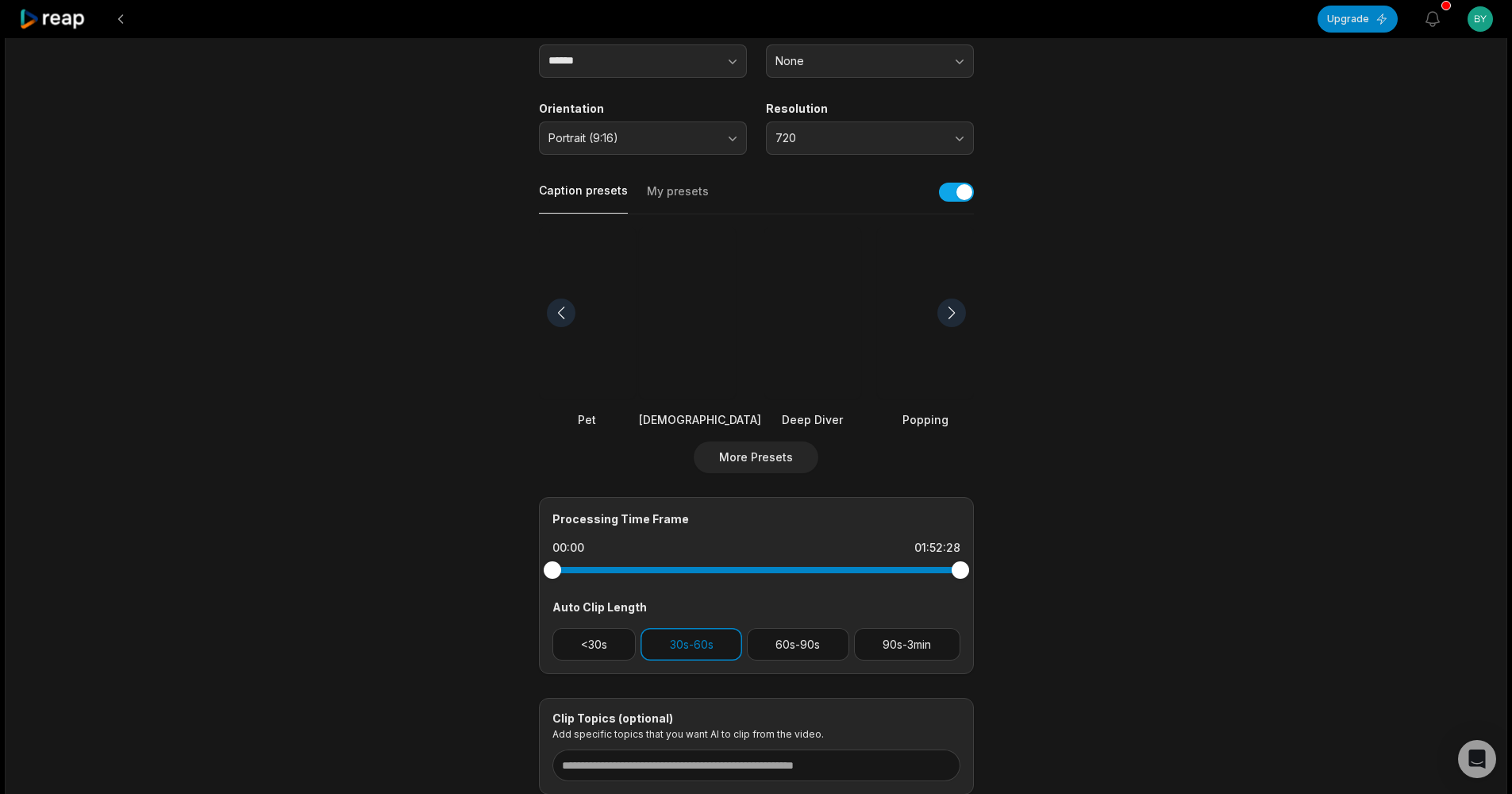
click at [949, 314] on div at bounding box center [951, 312] width 28 height 28
click at [831, 337] on div at bounding box center [813, 313] width 97 height 172
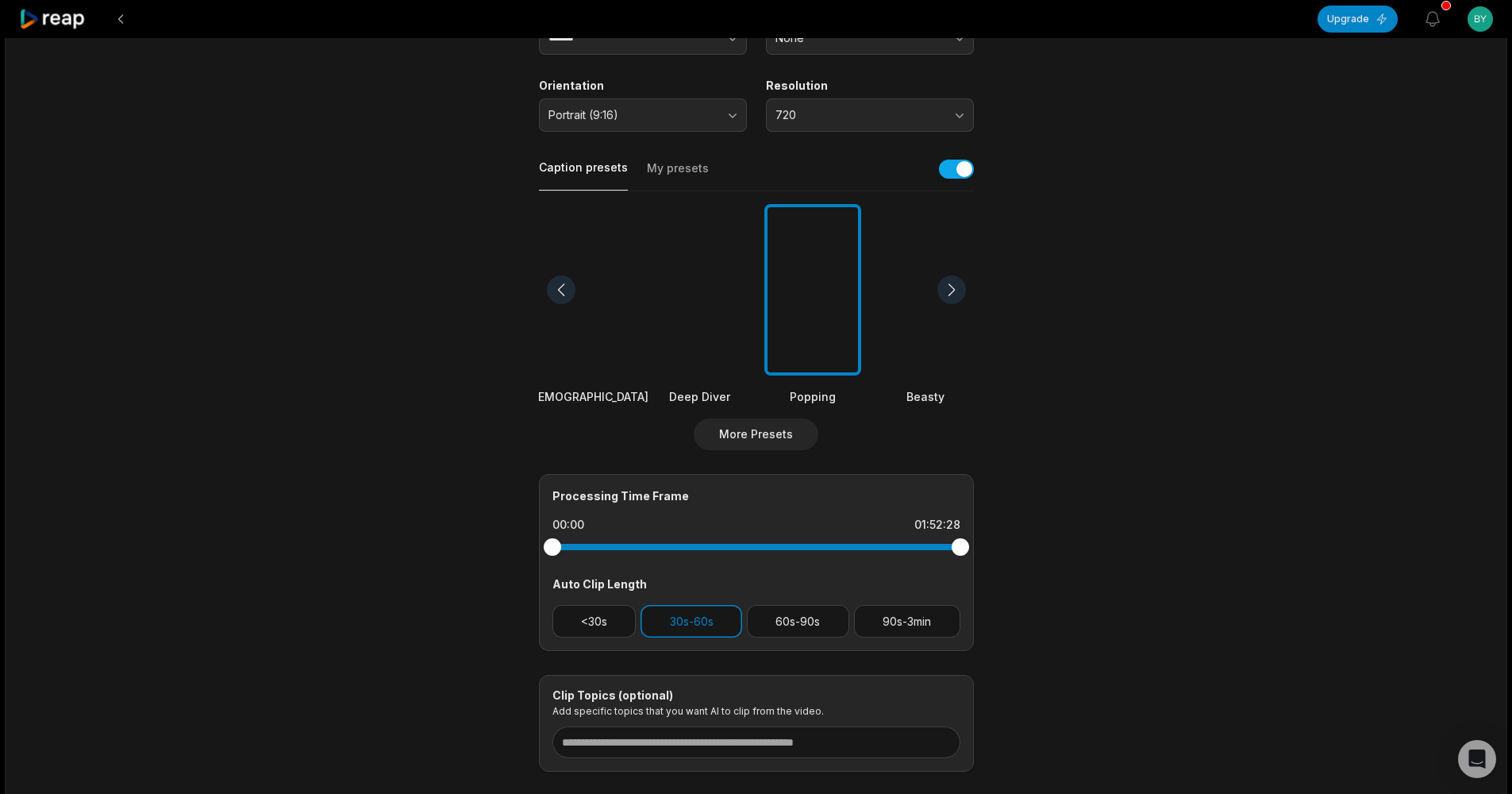
scroll to position [355, 0]
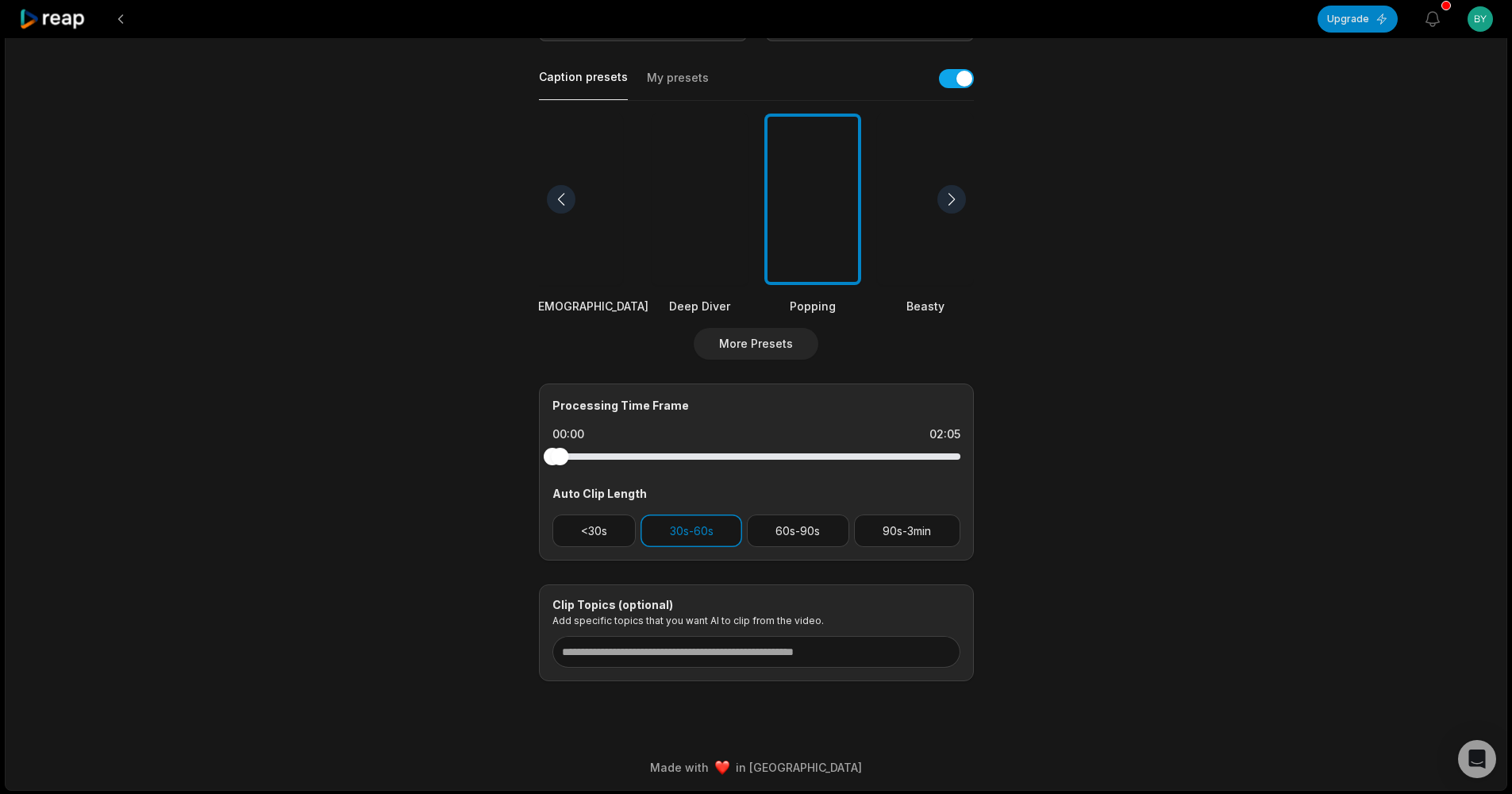
drag, startPoint x: 958, startPoint y: 454, endPoint x: 543, endPoint y: 479, distance: 415.8
click at [544, 479] on div "Processing Time Frame 00:00 02:05 Auto Clip Length <30s 30s-60s 60s-90s 90s-3min" at bounding box center [756, 472] width 435 height 177
drag, startPoint x: 568, startPoint y: 457, endPoint x: 966, endPoint y: 474, distance: 398.4
click at [965, 475] on div "Processing Time Frame 00:00 01:45:34 Auto Clip Length <30s 30s-60s 60s-90s 90s-…" at bounding box center [756, 472] width 435 height 177
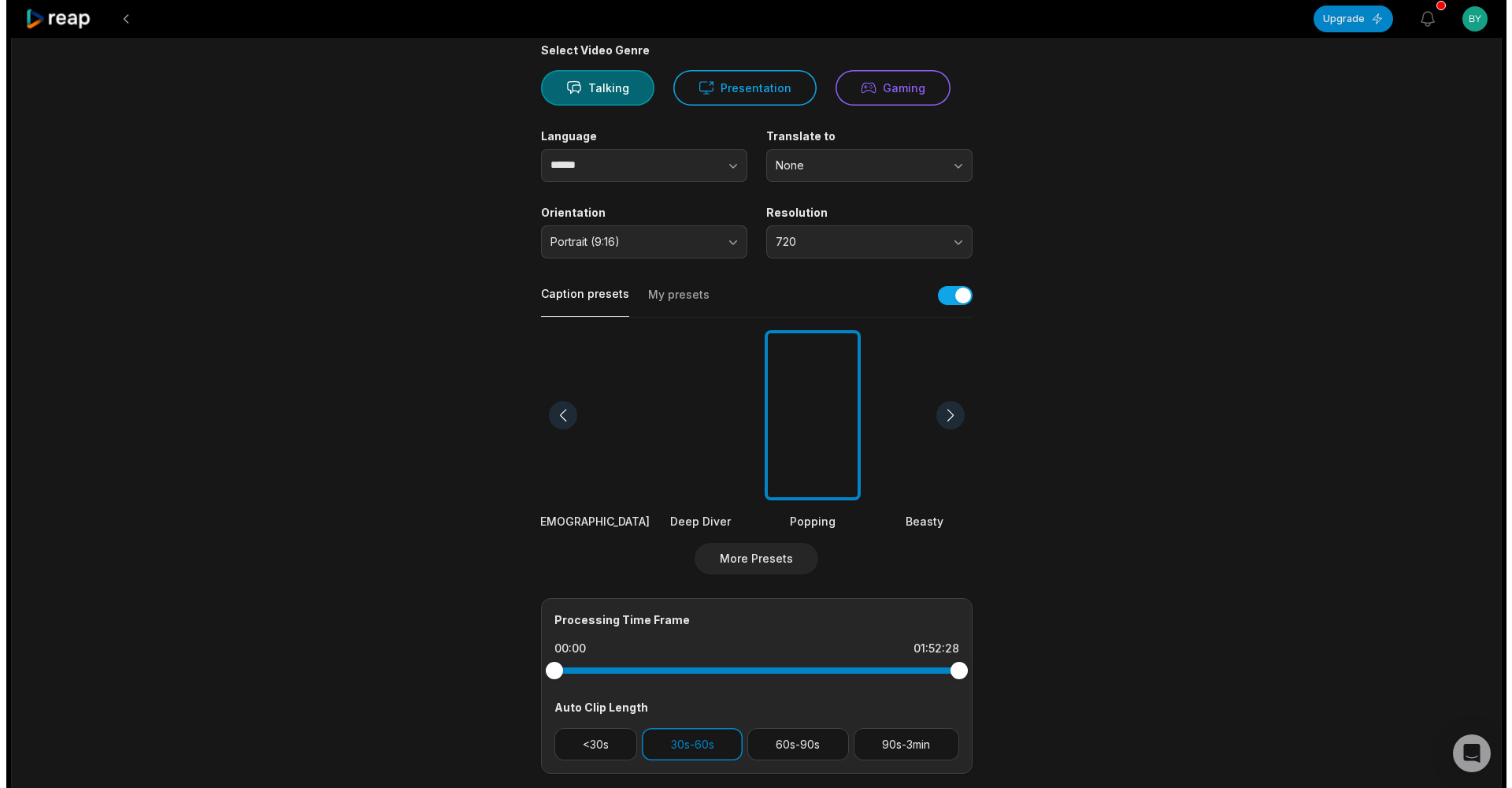
scroll to position [0, 0]
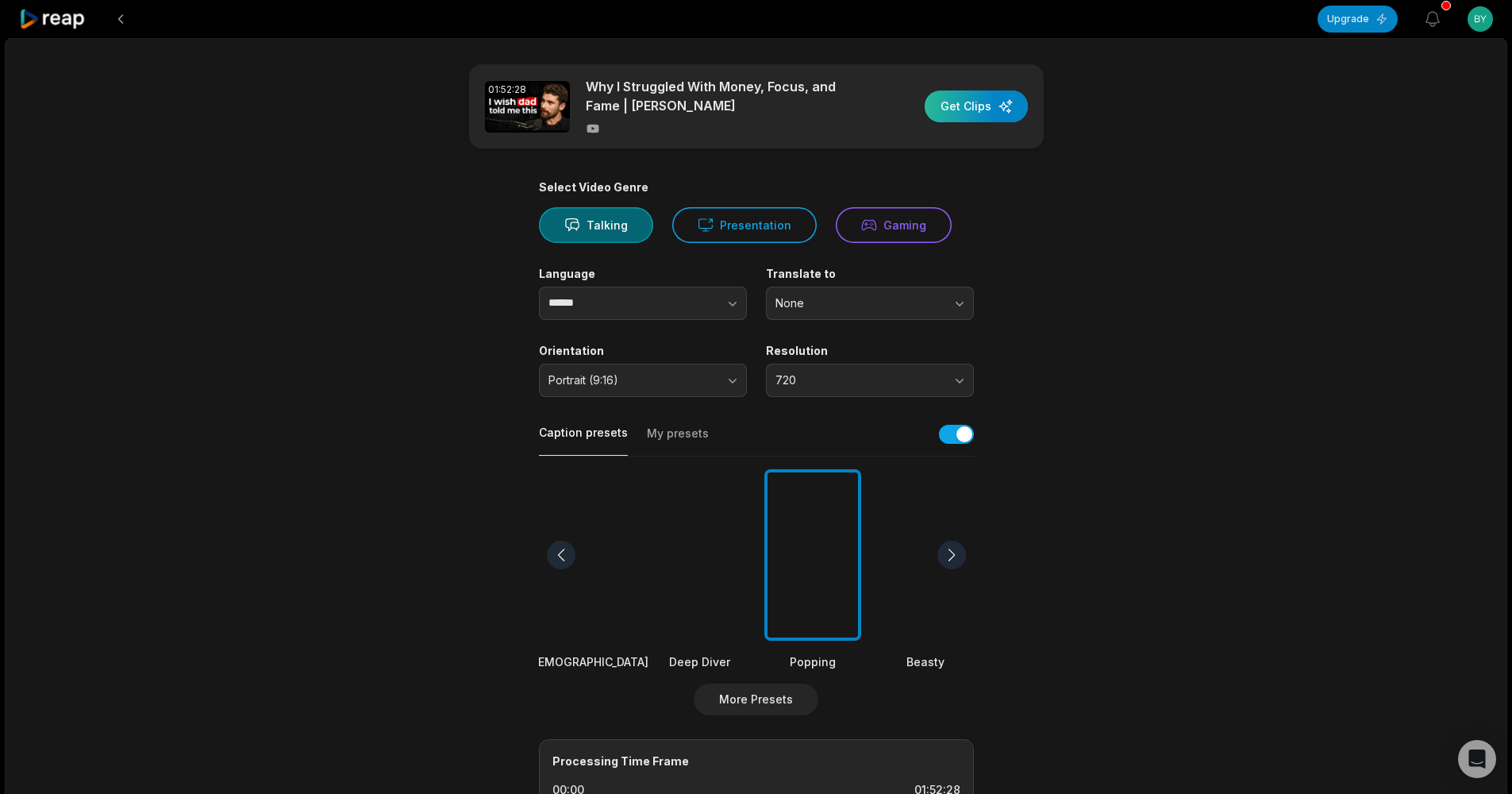
click at [954, 105] on div "button" at bounding box center [976, 106] width 103 height 32
click at [48, 19] on icon at bounding box center [53, 19] width 67 height 21
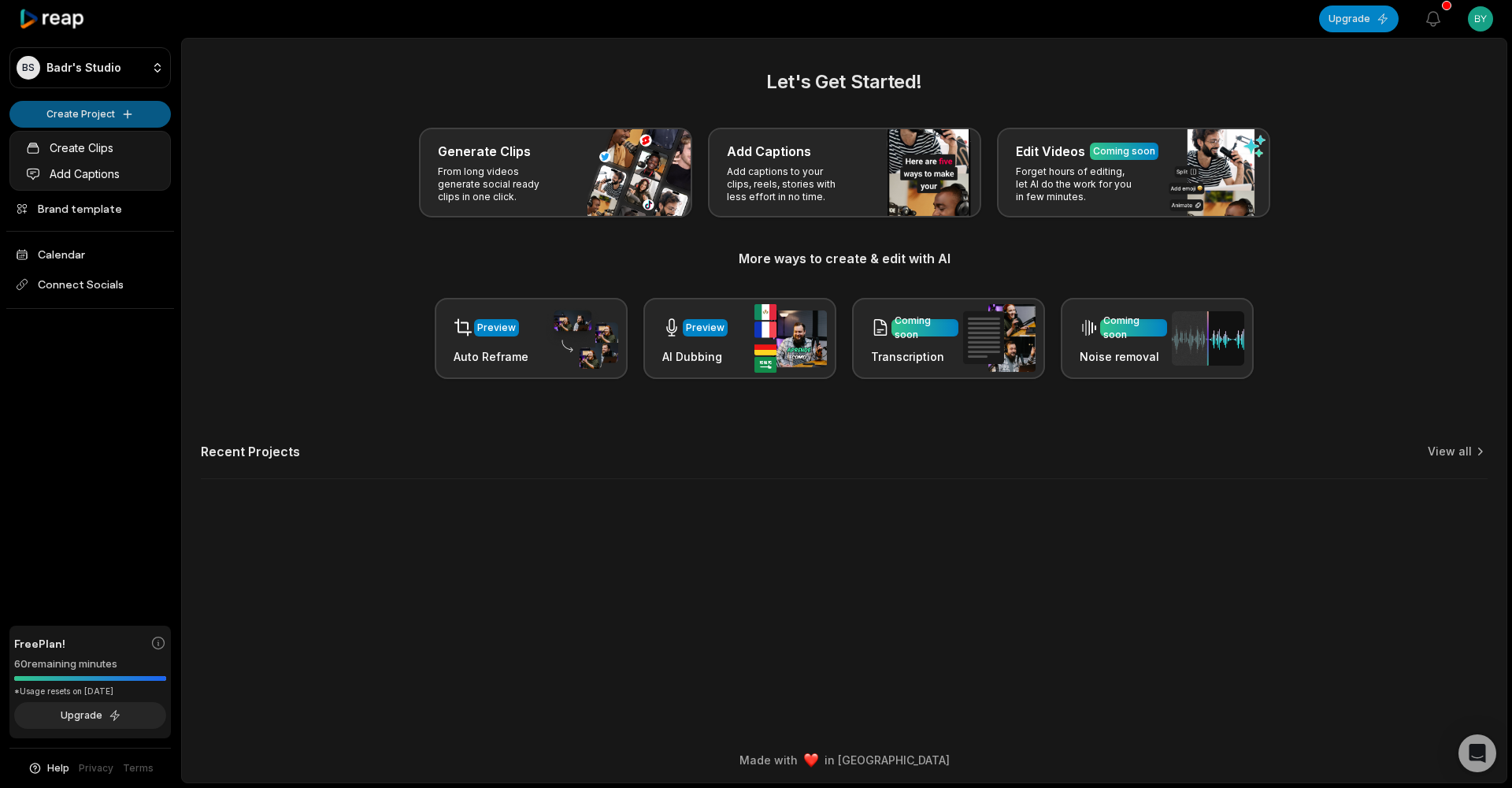
click at [99, 111] on html "BS Badr's Studio Create Project Home Projects Brand template Calendar Connect S…" at bounding box center [756, 394] width 1512 height 788
click at [95, 136] on link "Create Clips" at bounding box center [90, 147] width 154 height 26
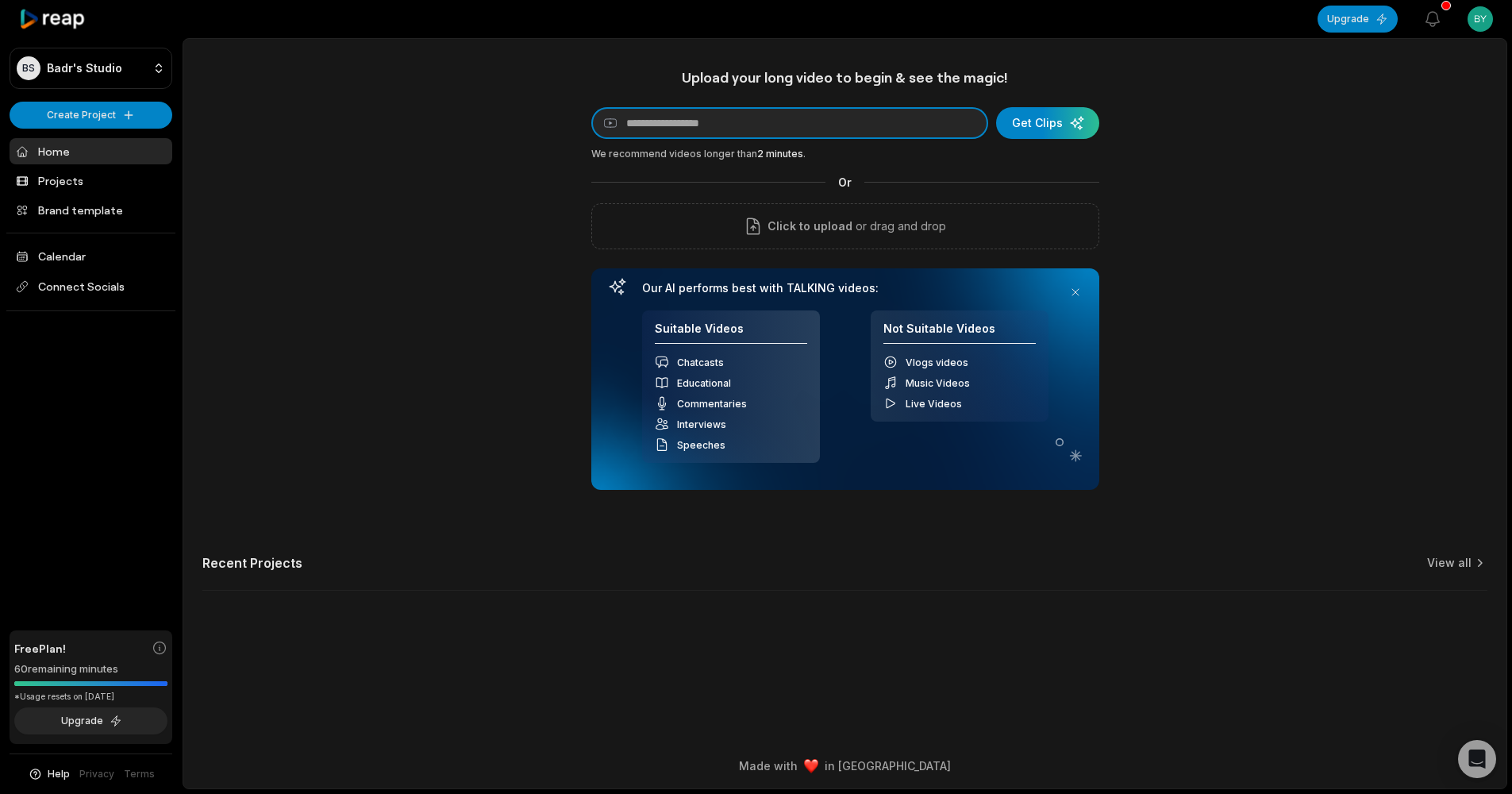
click at [747, 117] on input at bounding box center [790, 123] width 397 height 32
paste input "**********"
type input "**********"
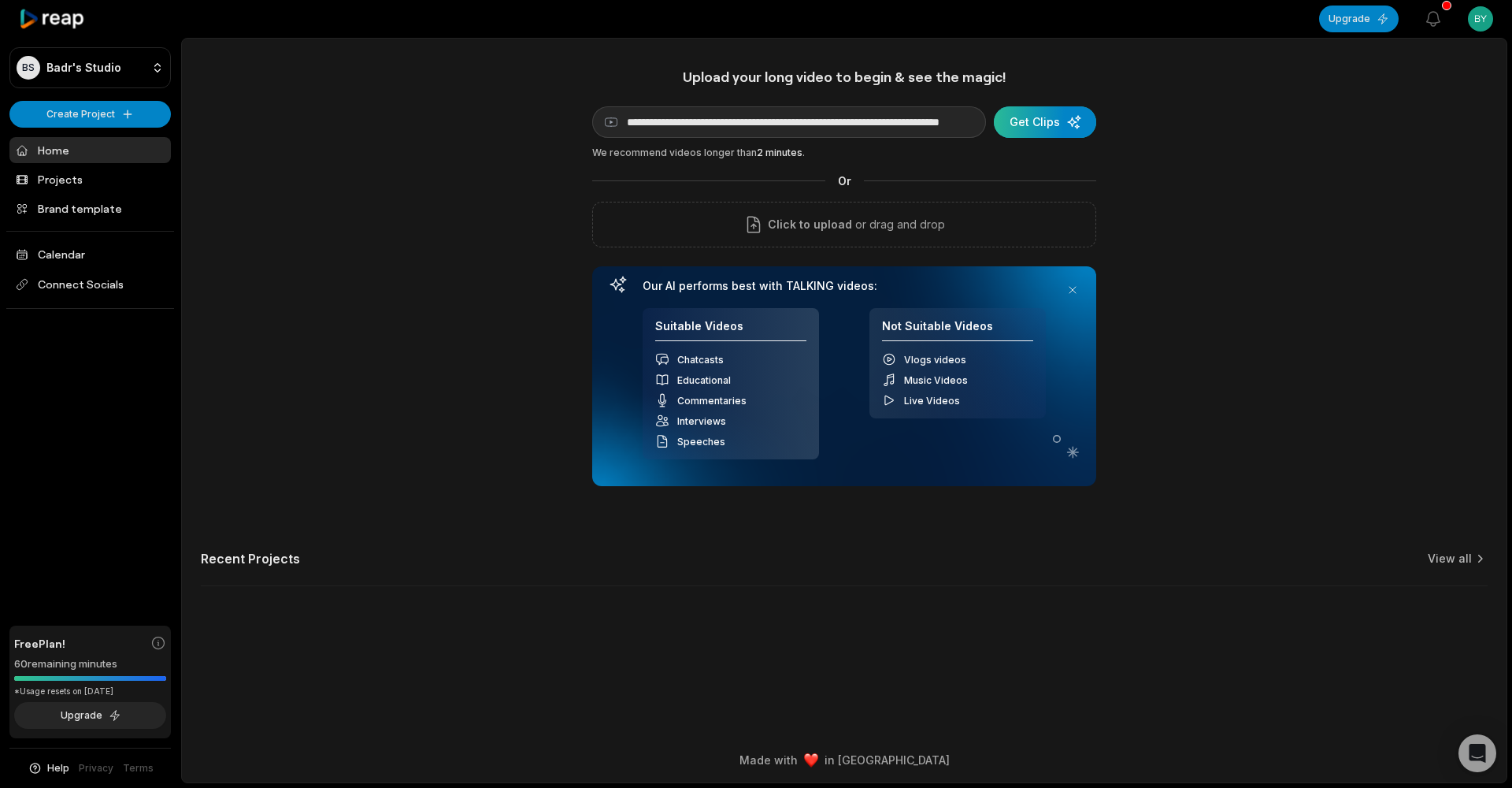
click at [1057, 128] on div "submit" at bounding box center [1045, 122] width 103 height 32
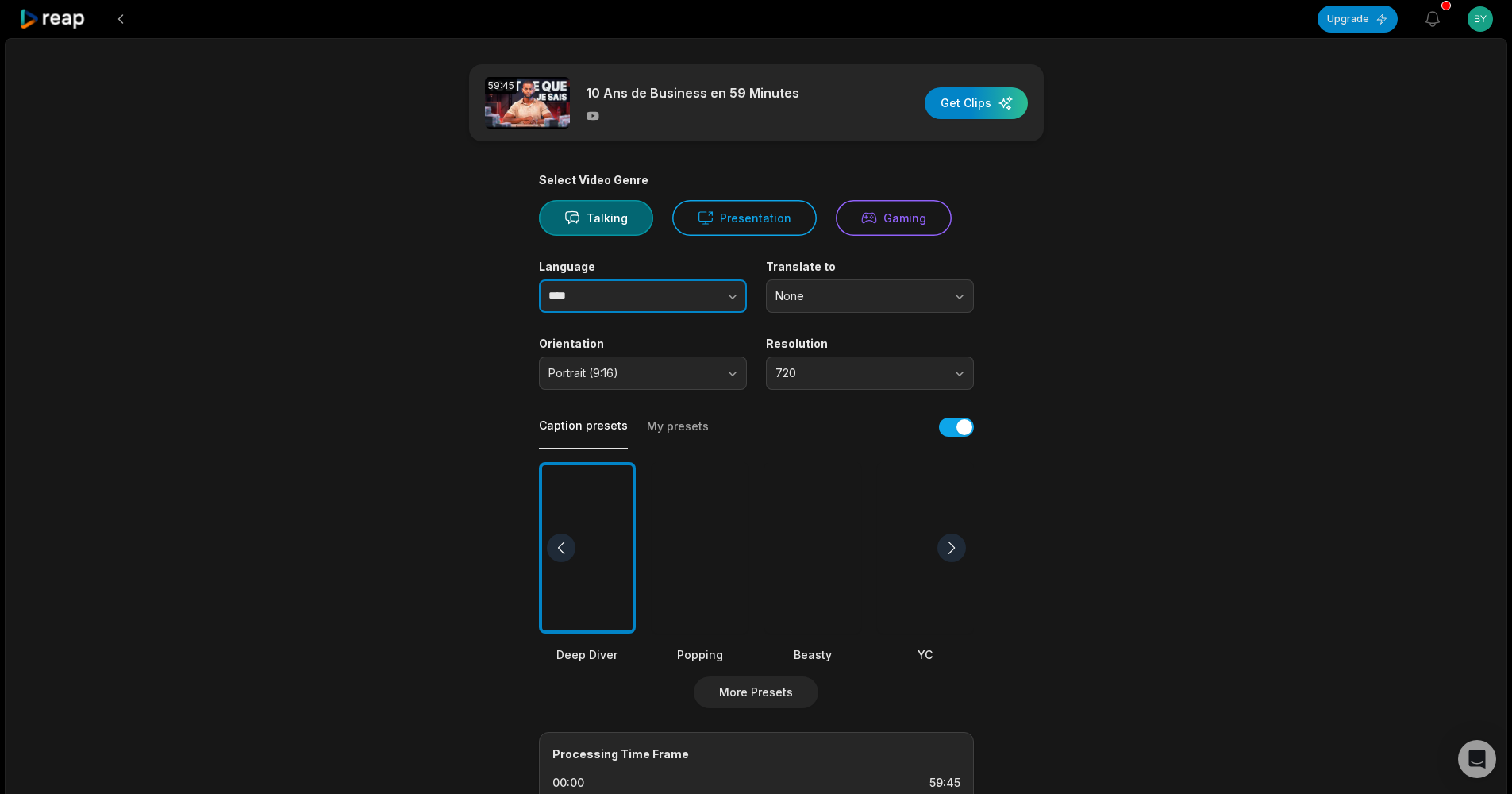
click at [630, 295] on input "****" at bounding box center [642, 296] width 208 height 34
click at [730, 298] on icon "button" at bounding box center [732, 296] width 16 height 16
type input "******"
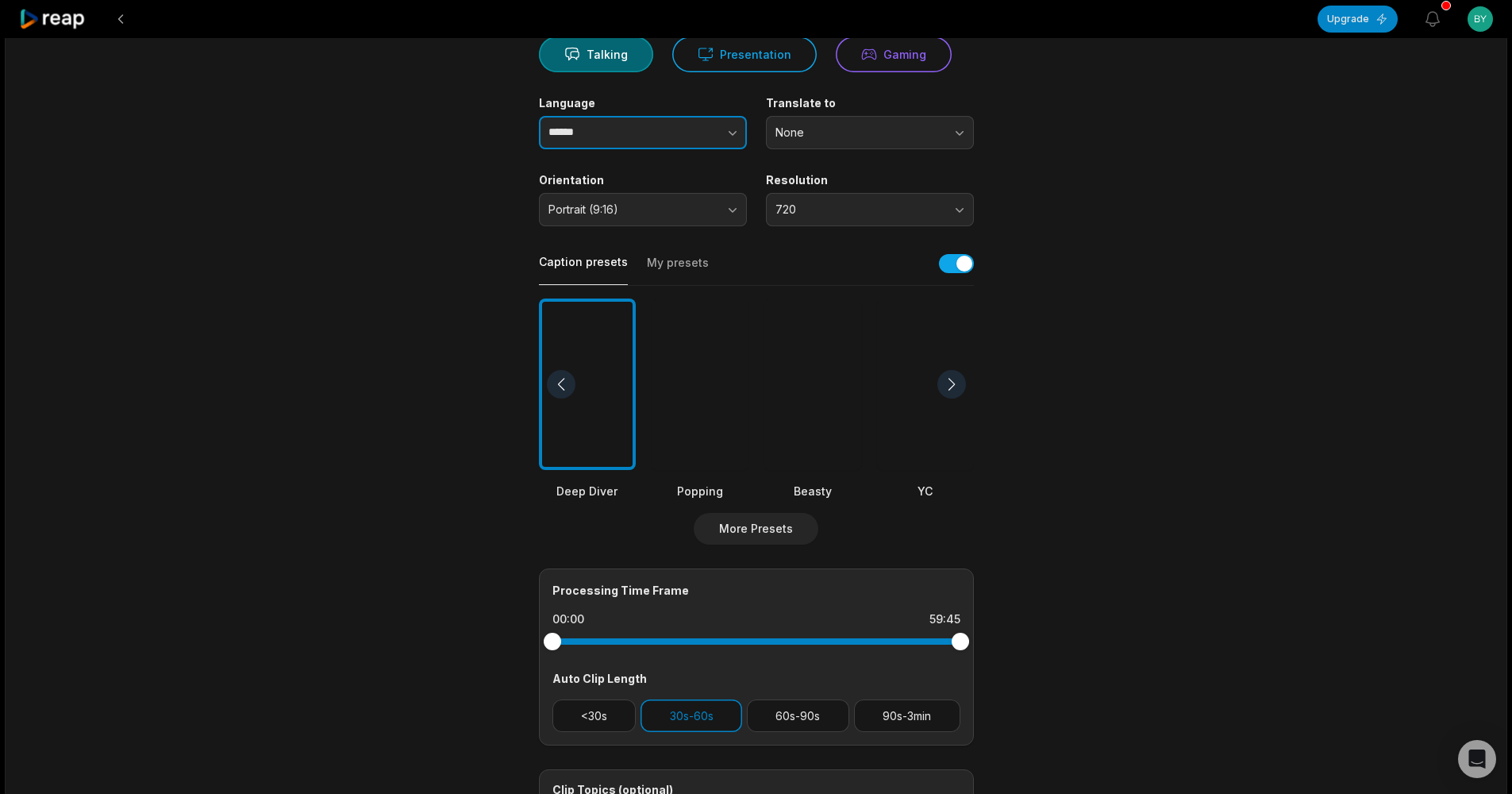
scroll to position [348, 0]
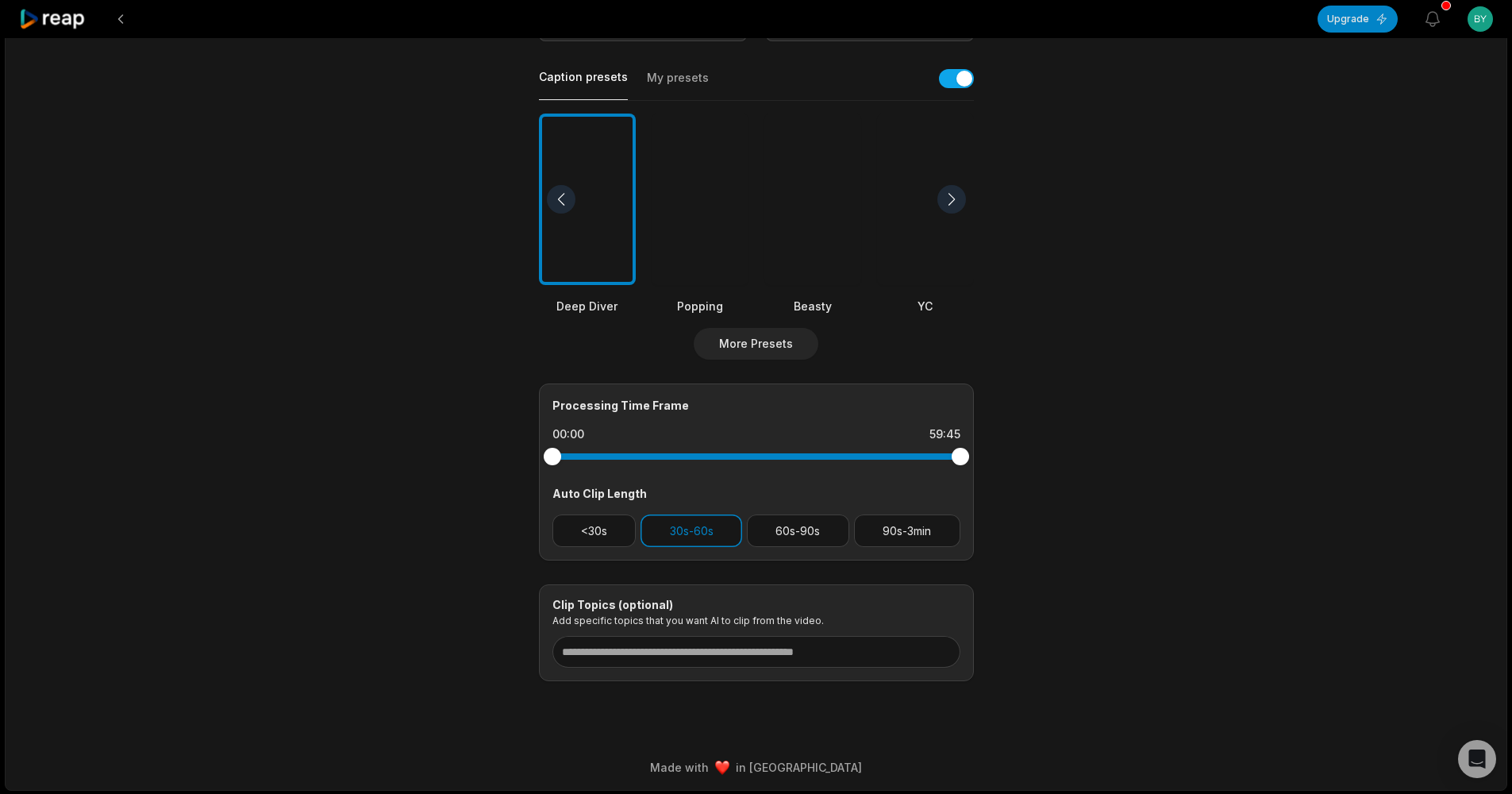
click at [684, 263] on div at bounding box center [700, 199] width 97 height 172
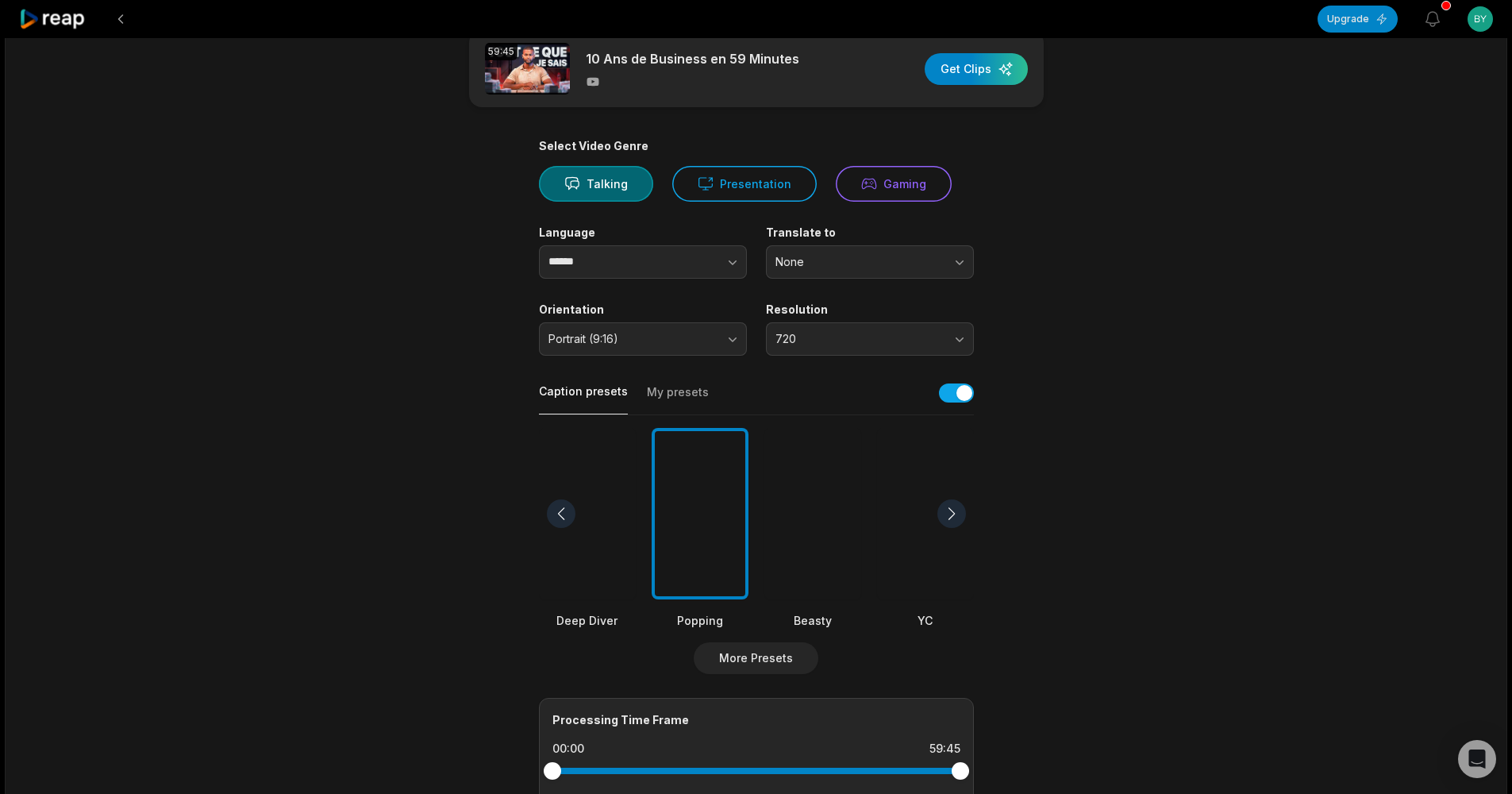
scroll to position [0, 0]
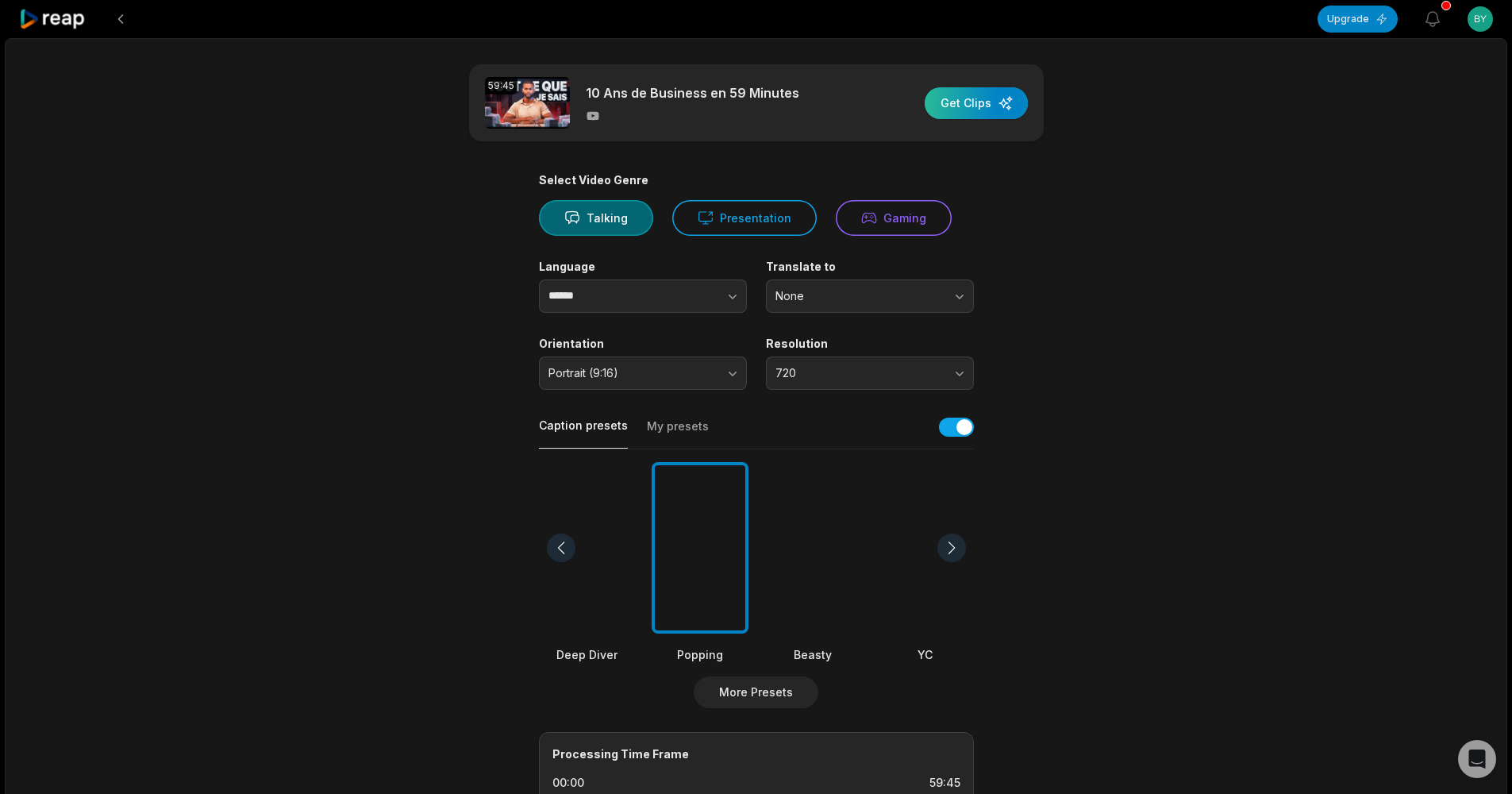
click at [961, 111] on div "button" at bounding box center [976, 103] width 103 height 32
